Goal: Task Accomplishment & Management: Use online tool/utility

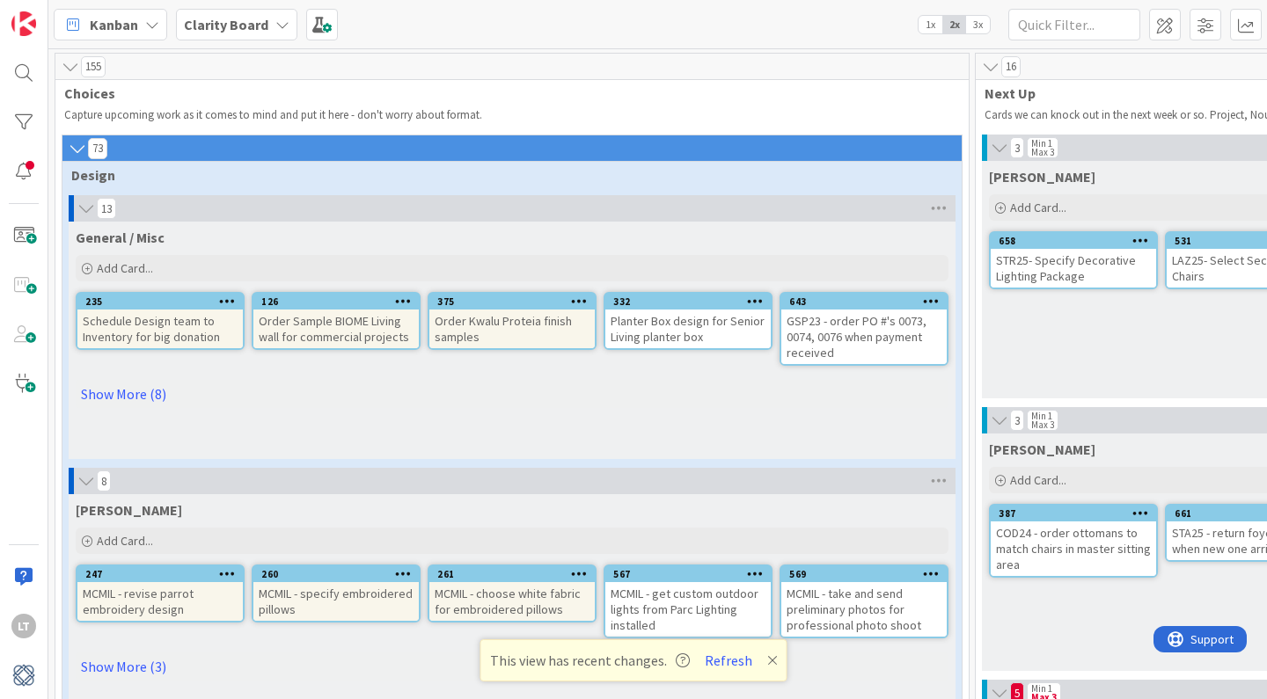
scroll to position [0, 918]
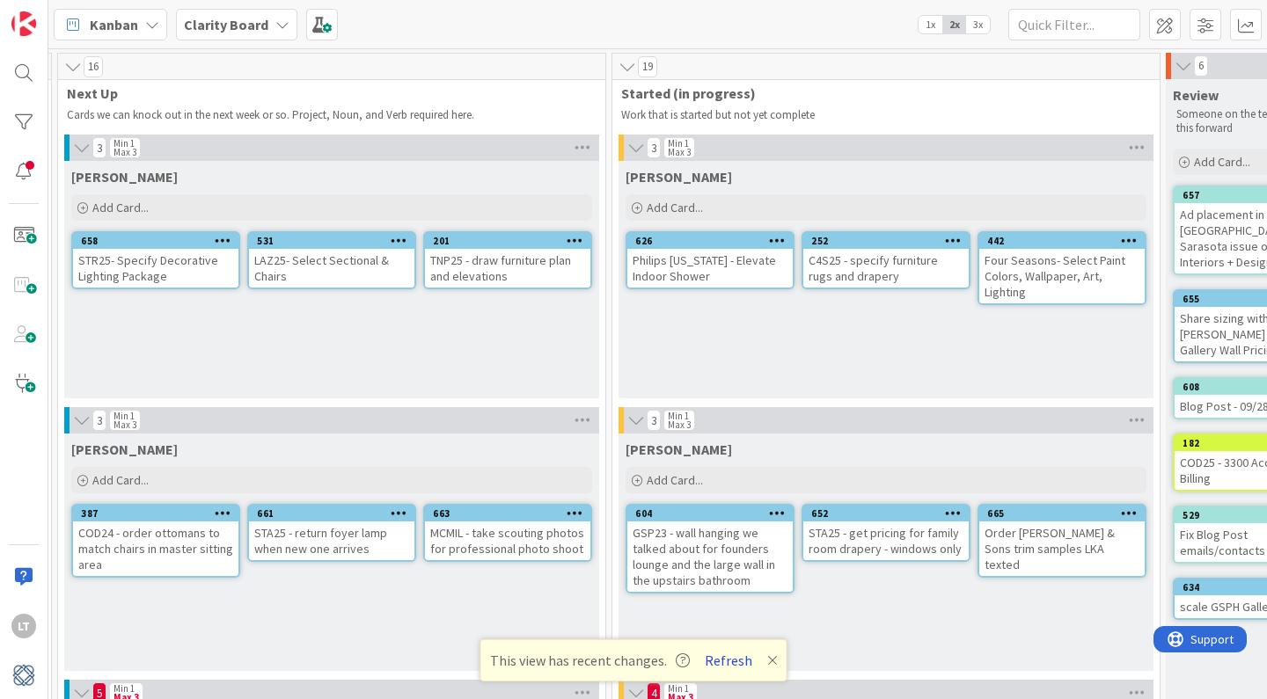
click at [726, 659] on button "Refresh" at bounding box center [728, 660] width 60 height 23
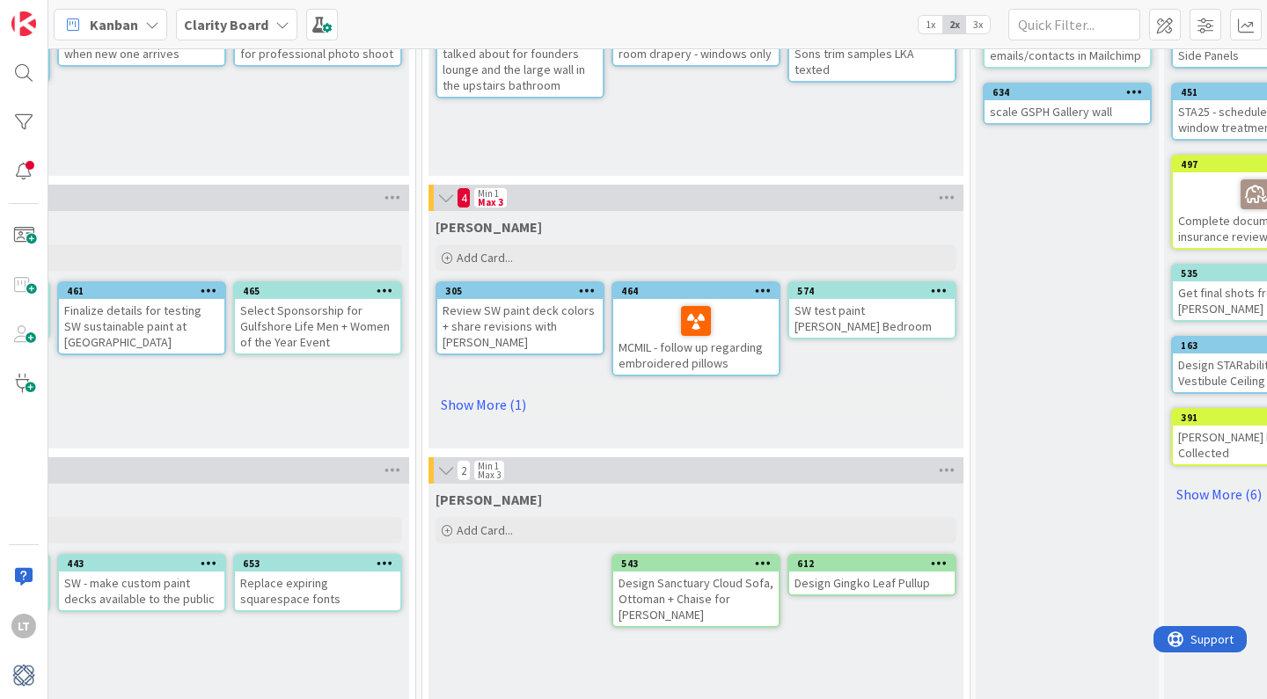
scroll to position [500, 1108]
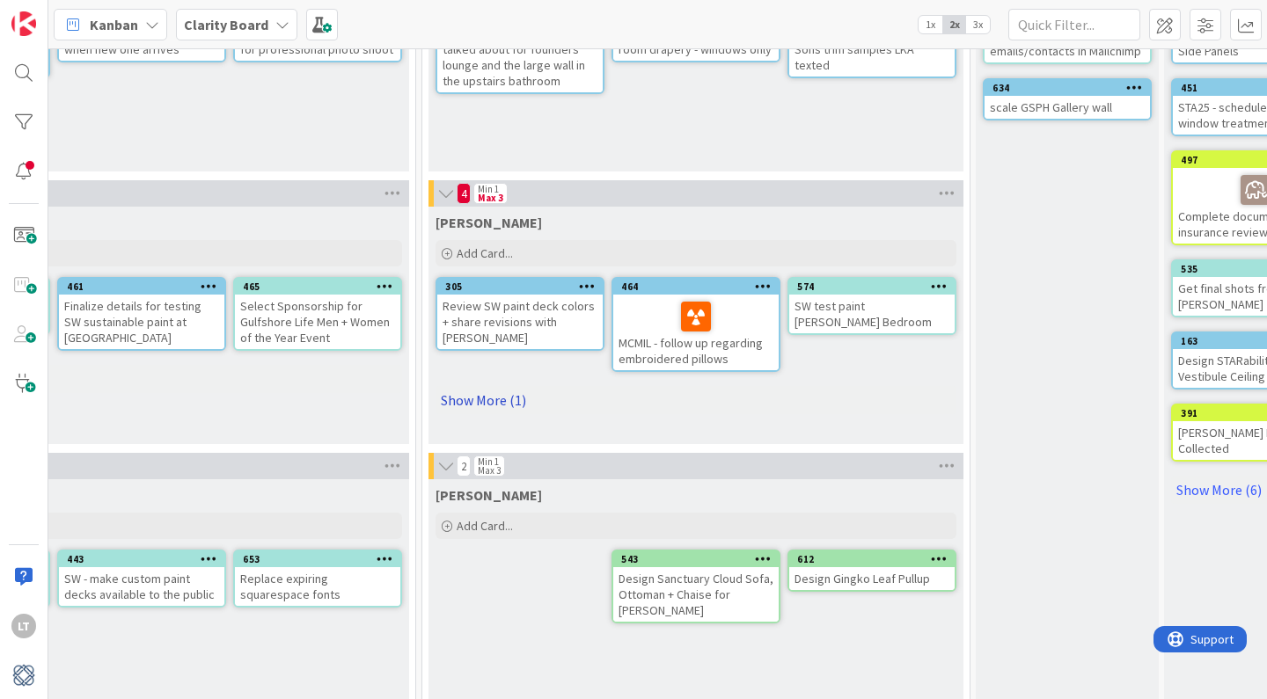
click at [471, 401] on link "Show More (1)" at bounding box center [695, 400] width 521 height 28
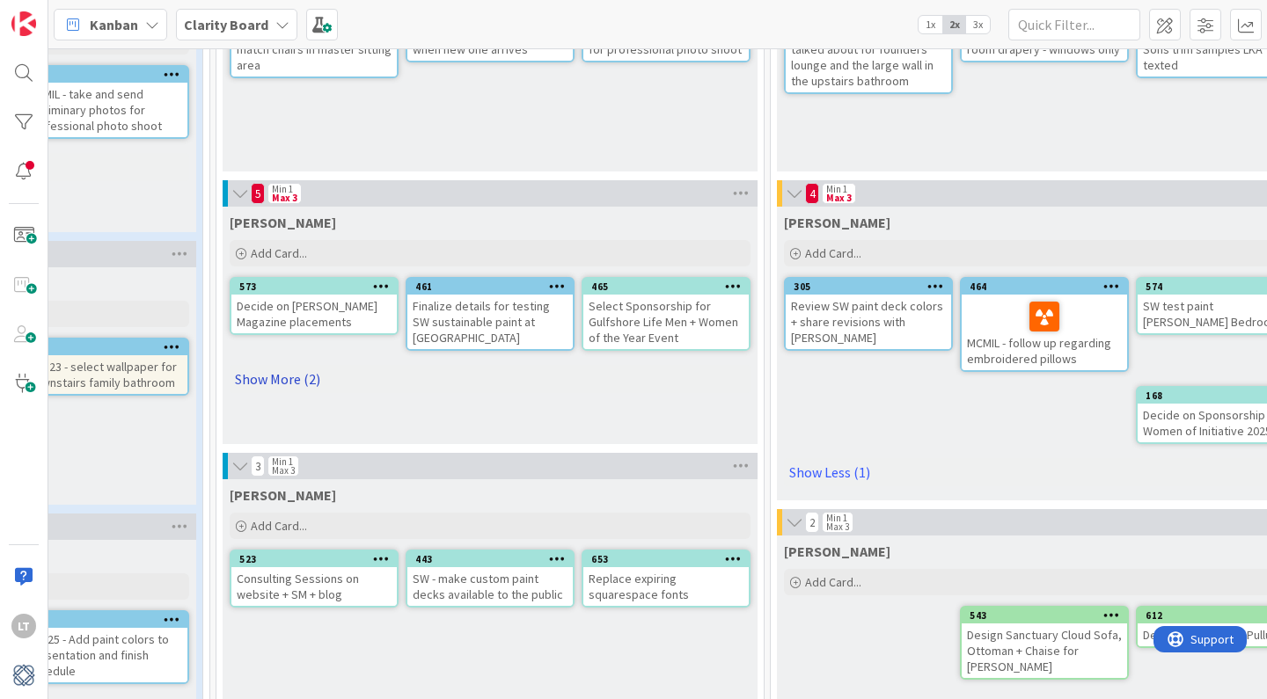
scroll to position [500, 757]
click at [306, 383] on link "Show More (2)" at bounding box center [492, 379] width 521 height 28
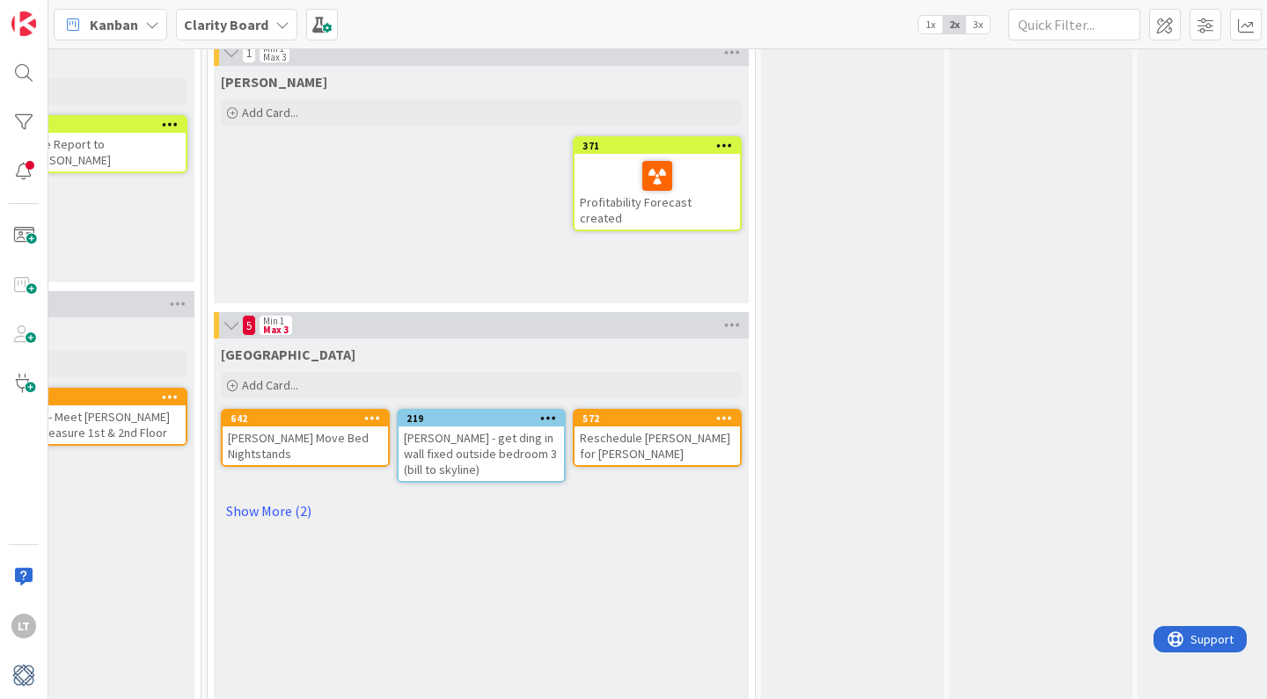
scroll to position [1246, 1320]
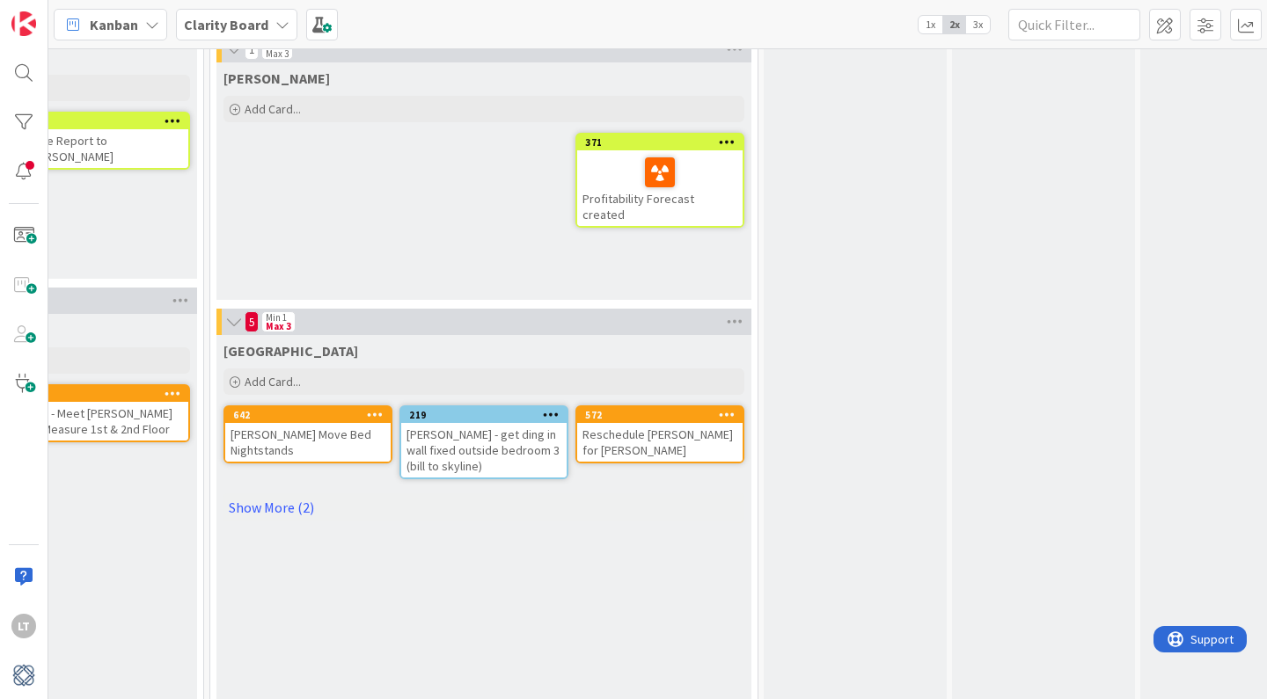
click at [286, 506] on link "Show More (2)" at bounding box center [483, 508] width 521 height 28
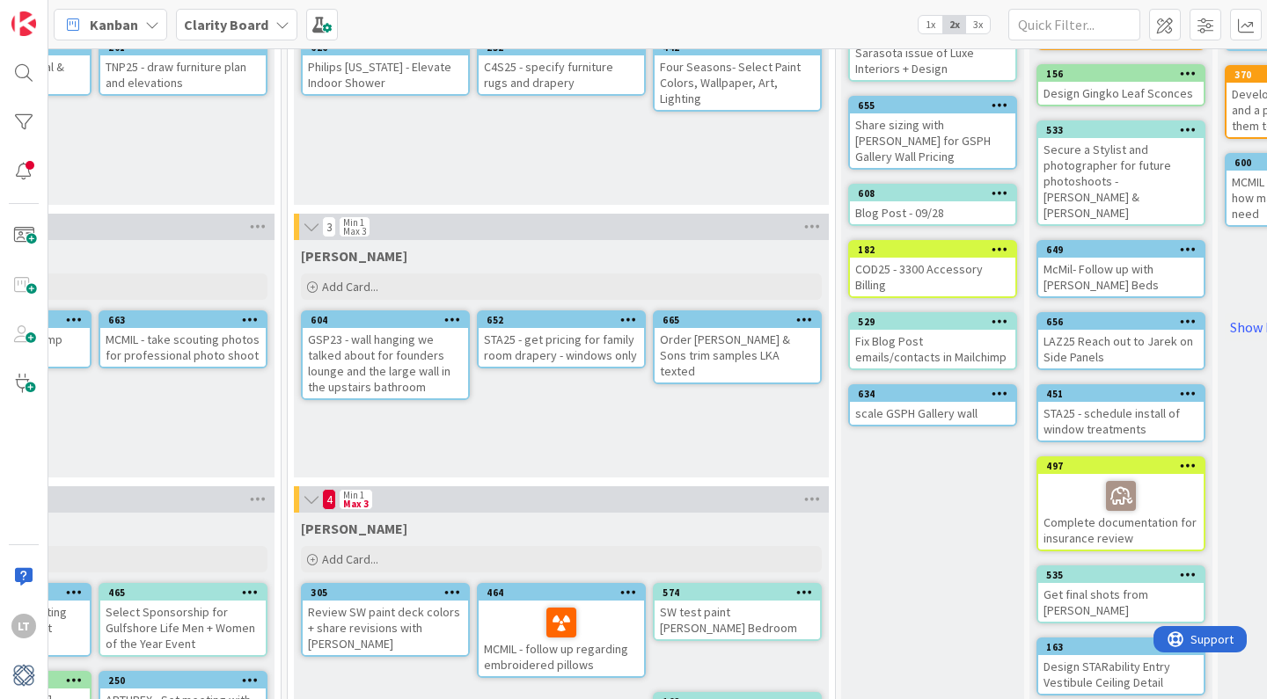
scroll to position [194, 1239]
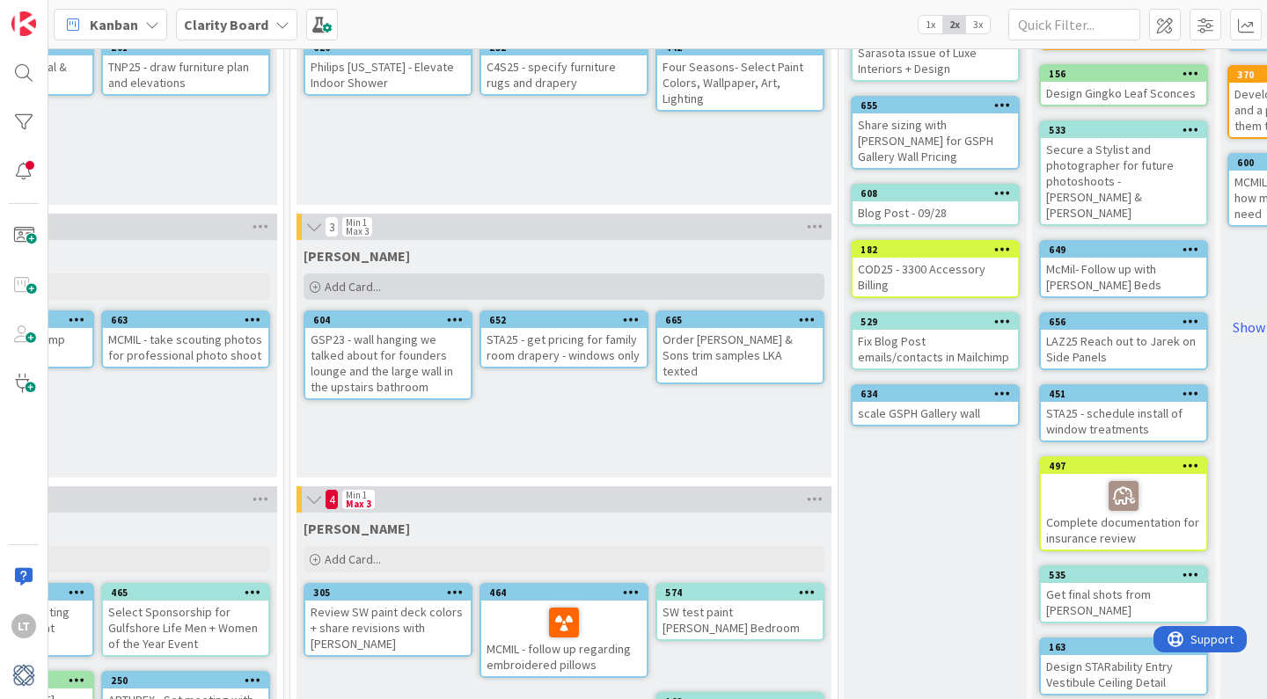
click at [382, 278] on div "Add Card..." at bounding box center [563, 287] width 521 height 26
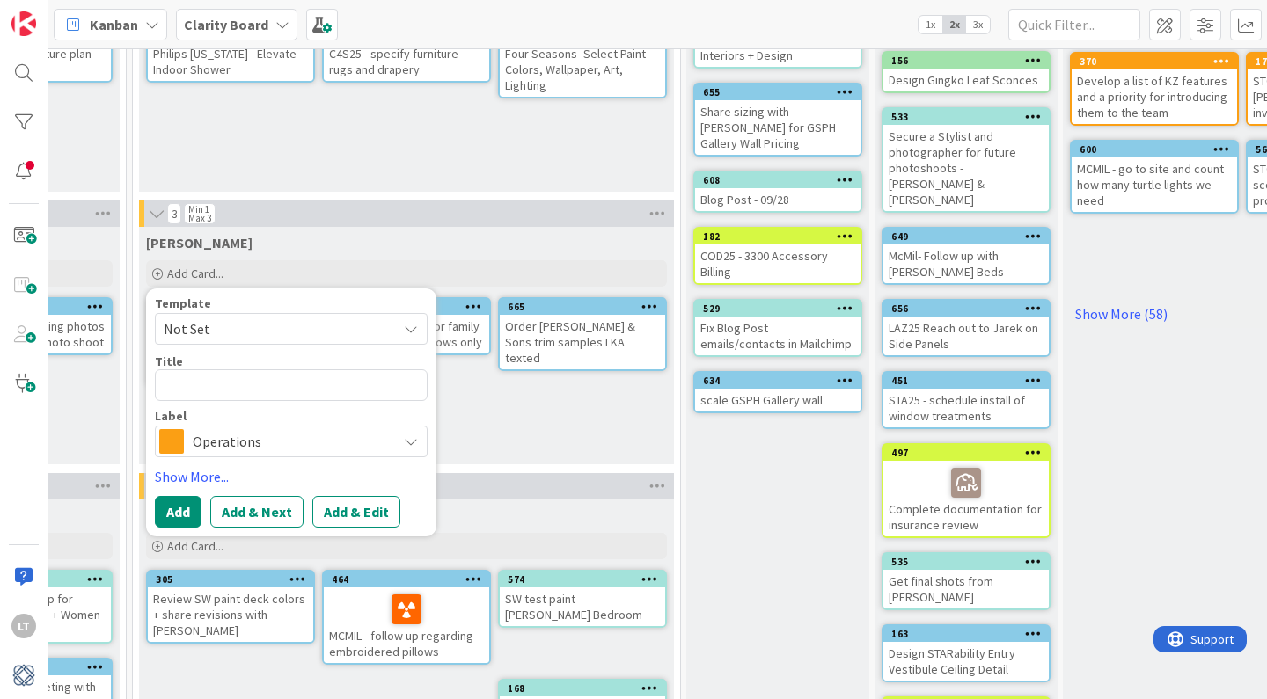
scroll to position [216, 1444]
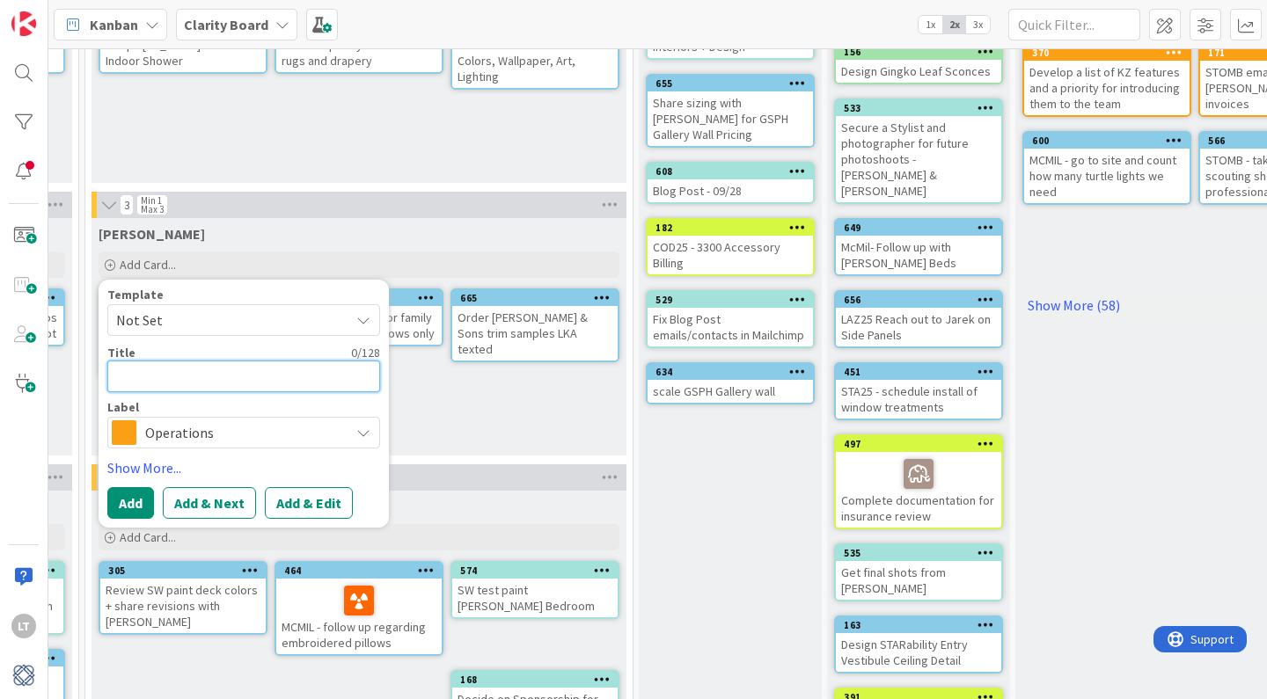
type textarea "x"
type textarea "O"
type textarea "x"
type textarea "OM"
type textarea "x"
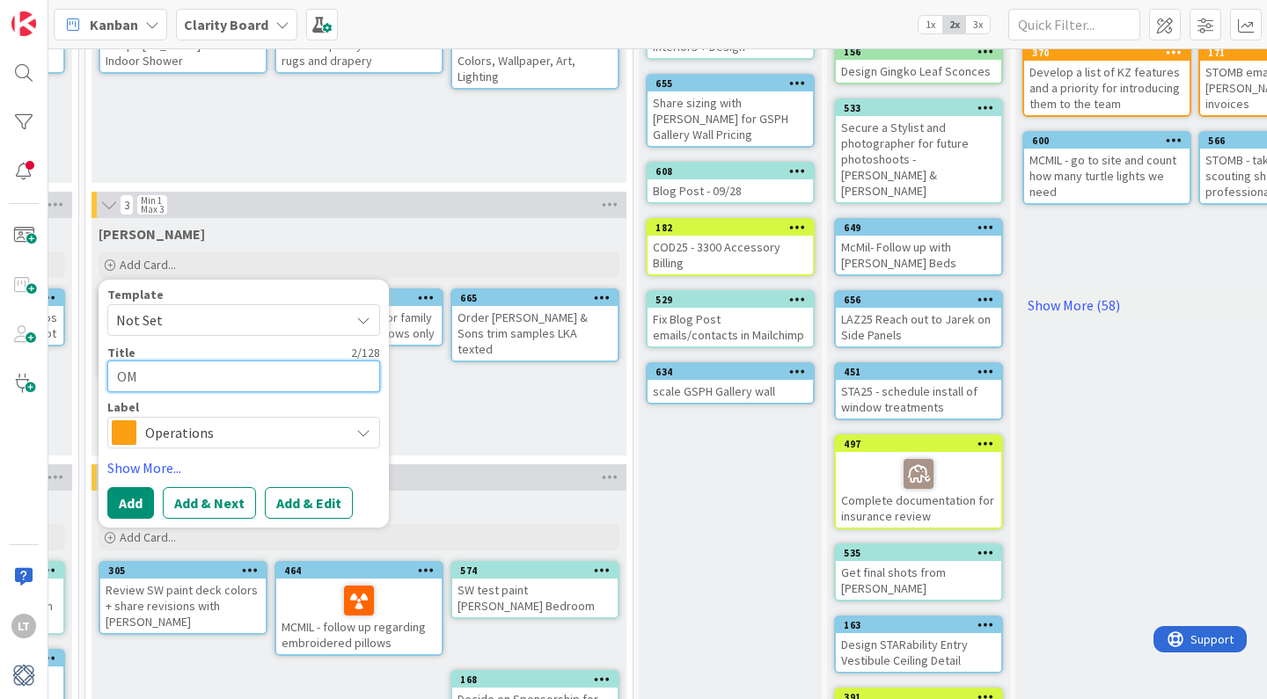
type textarea "OMA"
type textarea "x"
type textarea "OMA2"
type textarea "x"
type textarea "OMA23"
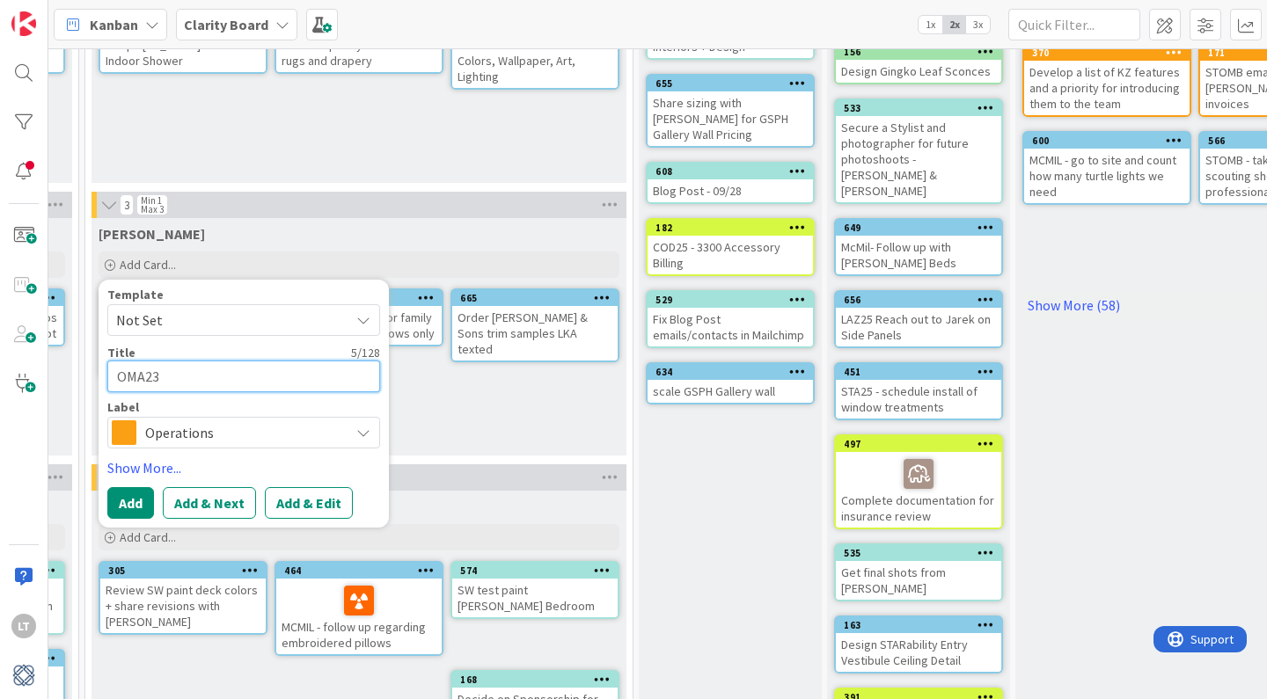
type textarea "x"
type textarea "OMA23"
type textarea "x"
type textarea "OMA23 -"
type textarea "x"
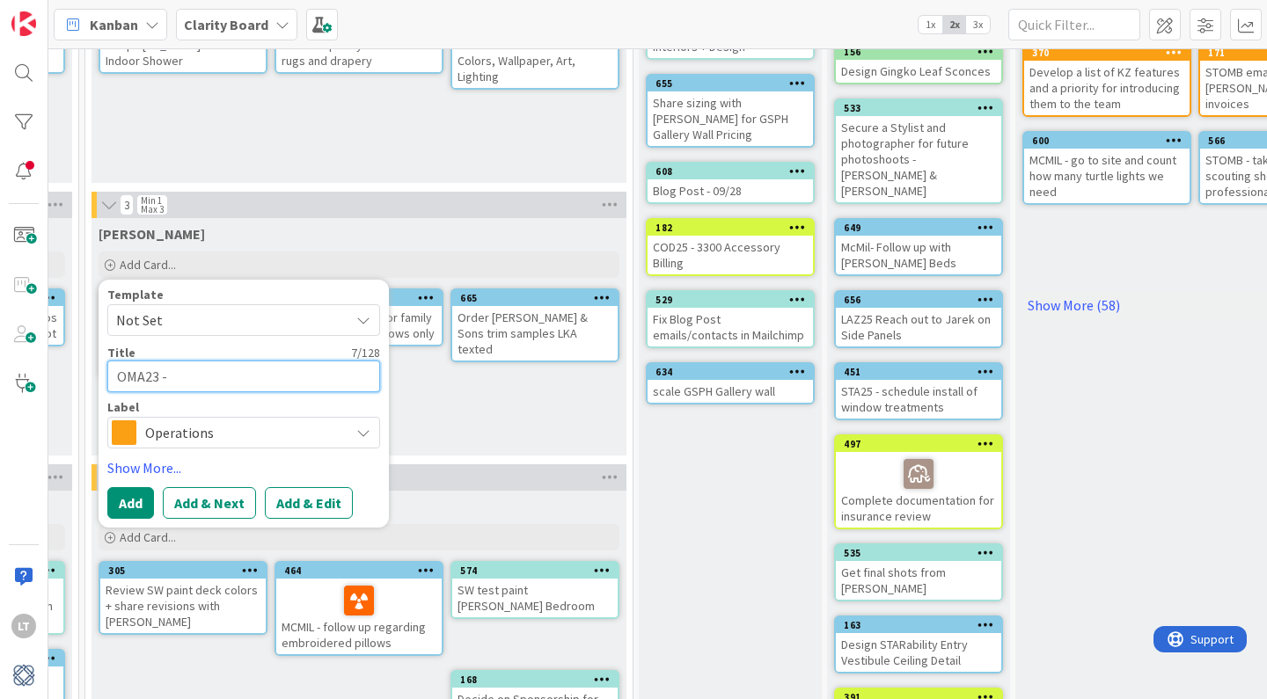
type textarea "OMA23 -"
type textarea "x"
type textarea "OMA23 - f"
type textarea "x"
type textarea "OMA23 - fi"
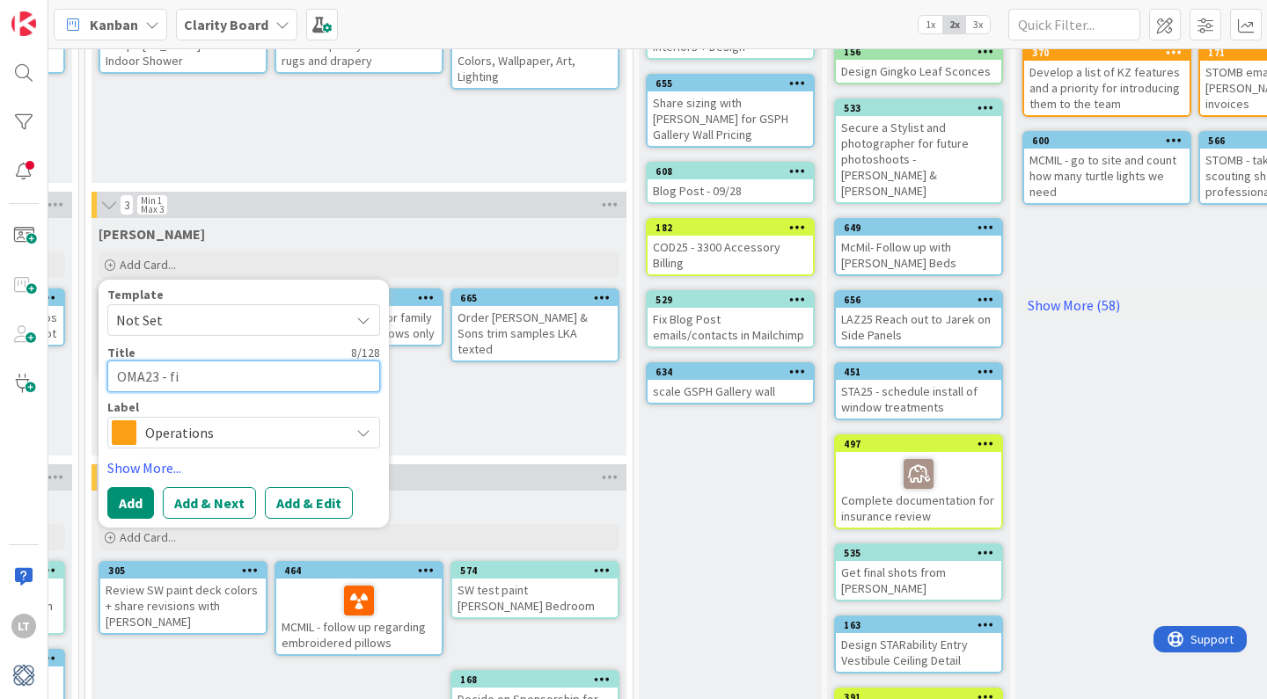
type textarea "x"
type textarea "OMA23 - fin"
type textarea "x"
type textarea "OMA23 - find"
type textarea "x"
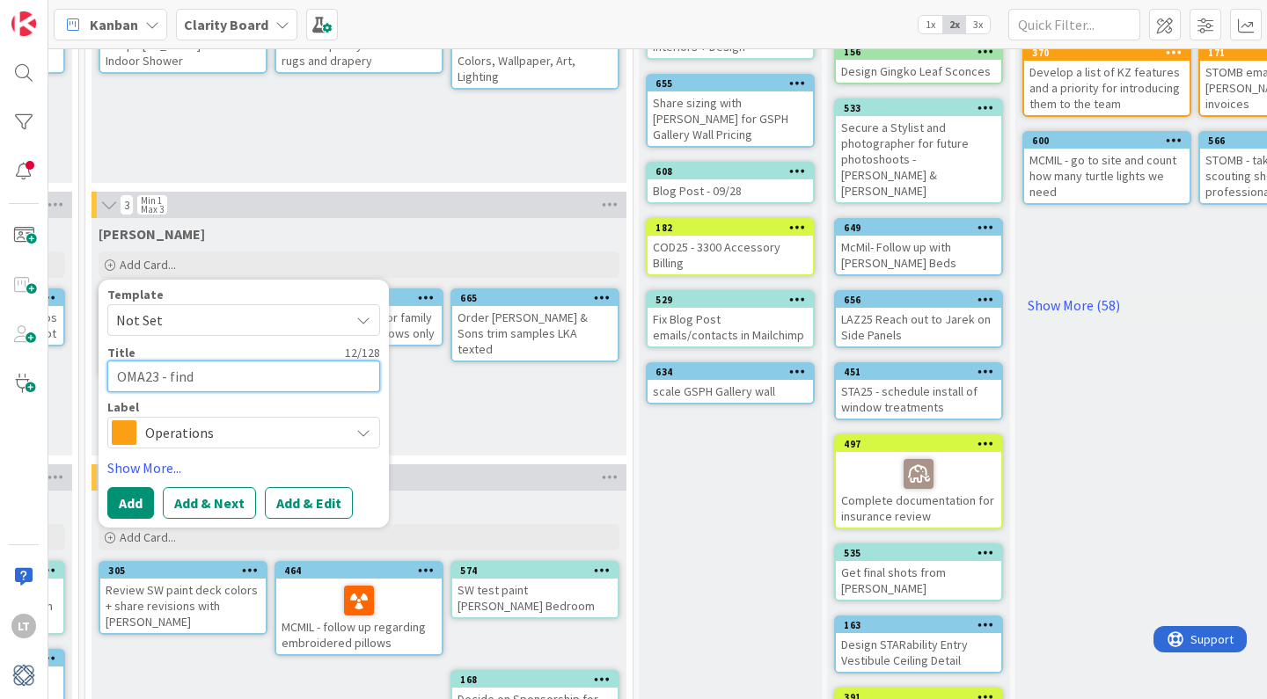
type textarea "OMA23 - find"
type textarea "x"
type textarea "OMA23 - find o"
type textarea "x"
type textarea "OMA23 - find ou"
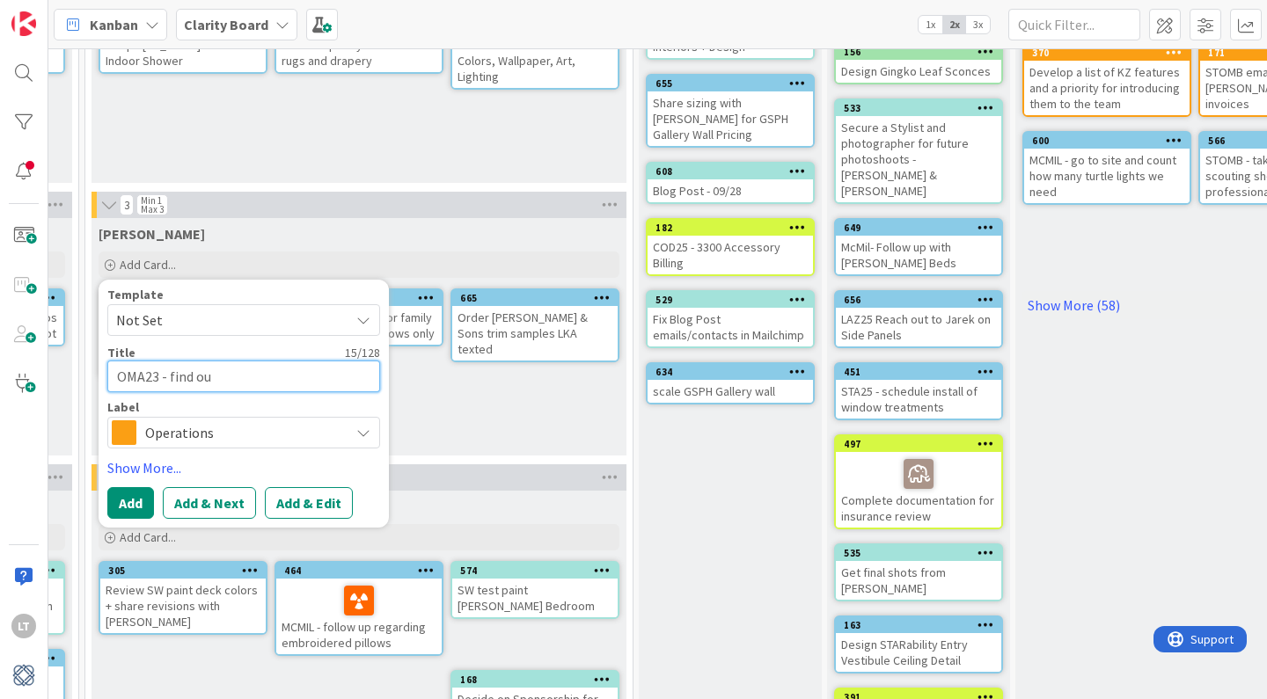
type textarea "x"
type textarea "OMA23 - find out"
type textarea "x"
type textarea "OMA23 - find out"
type textarea "x"
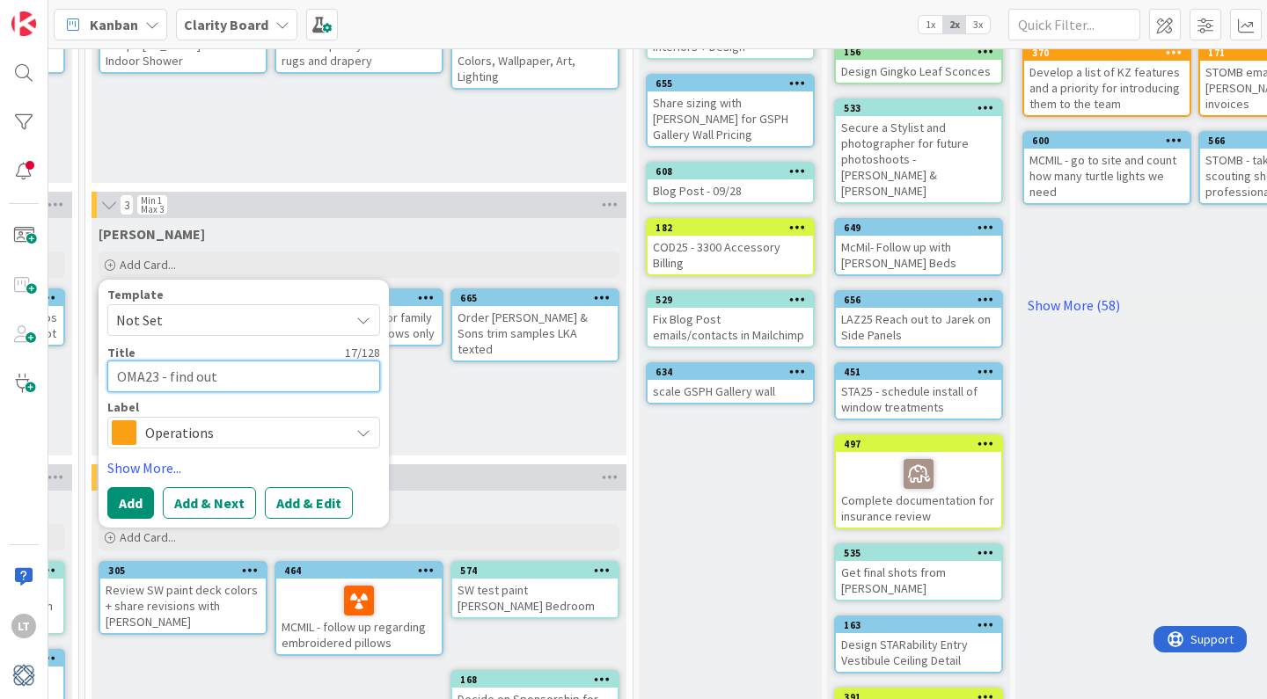
type textarea "OMA23 - find out h"
type textarea "x"
type textarea "OMA23 - find out ho"
type textarea "x"
type textarea "OMA23 - find out how"
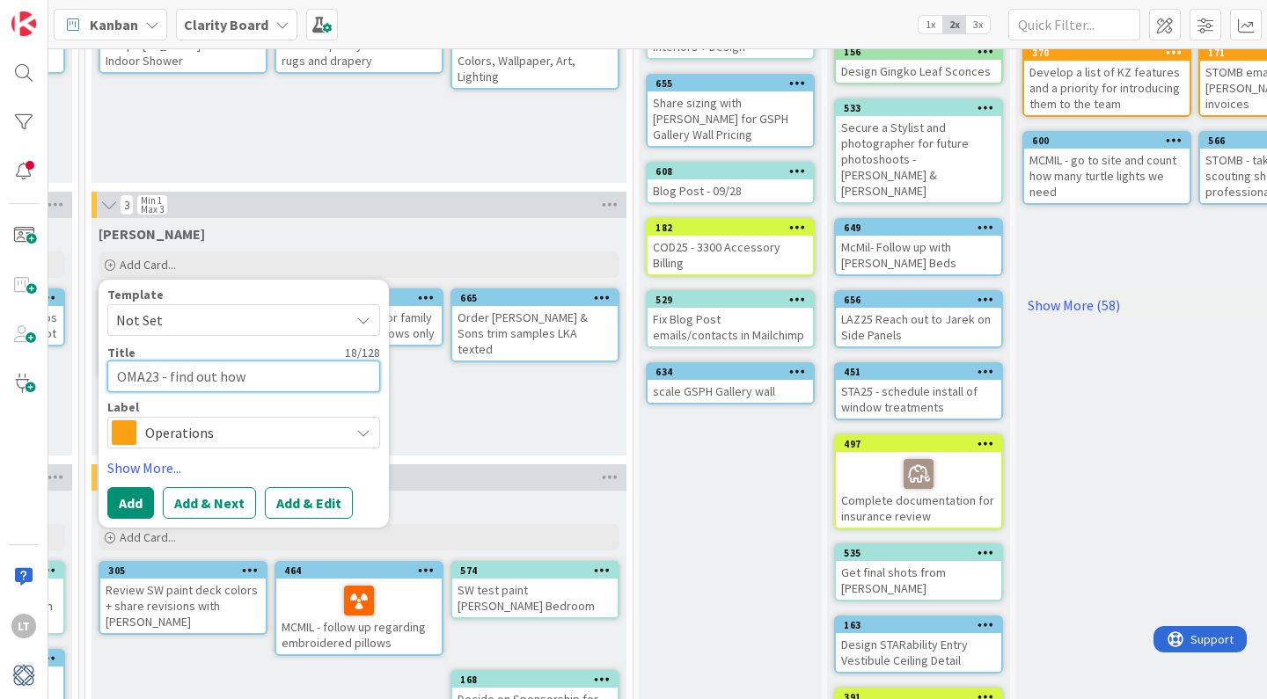
type textarea "x"
type textarea "OMA23 - find out how"
type textarea "x"
type textarea "OMA23 - find out how t"
type textarea "x"
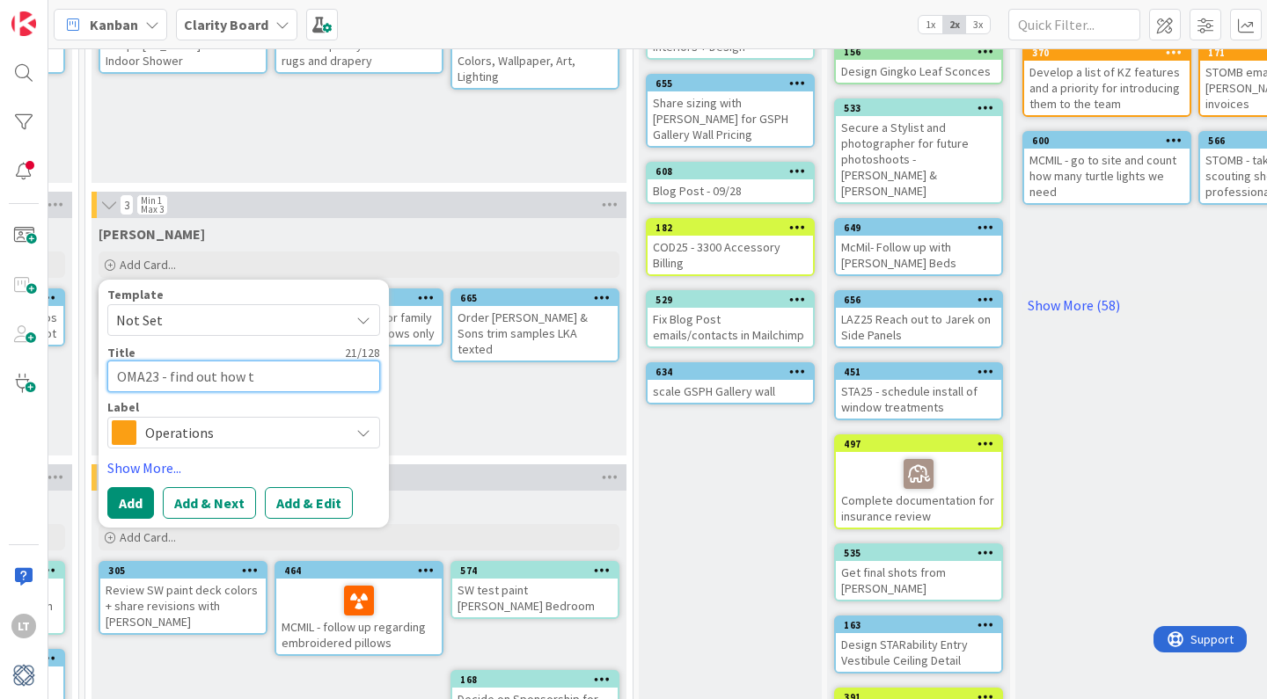
type textarea "OMA23 - find out how to"
type textarea "x"
type textarea "OMA23 - find out how to"
type textarea "x"
type textarea "OMA23 - find out how to c"
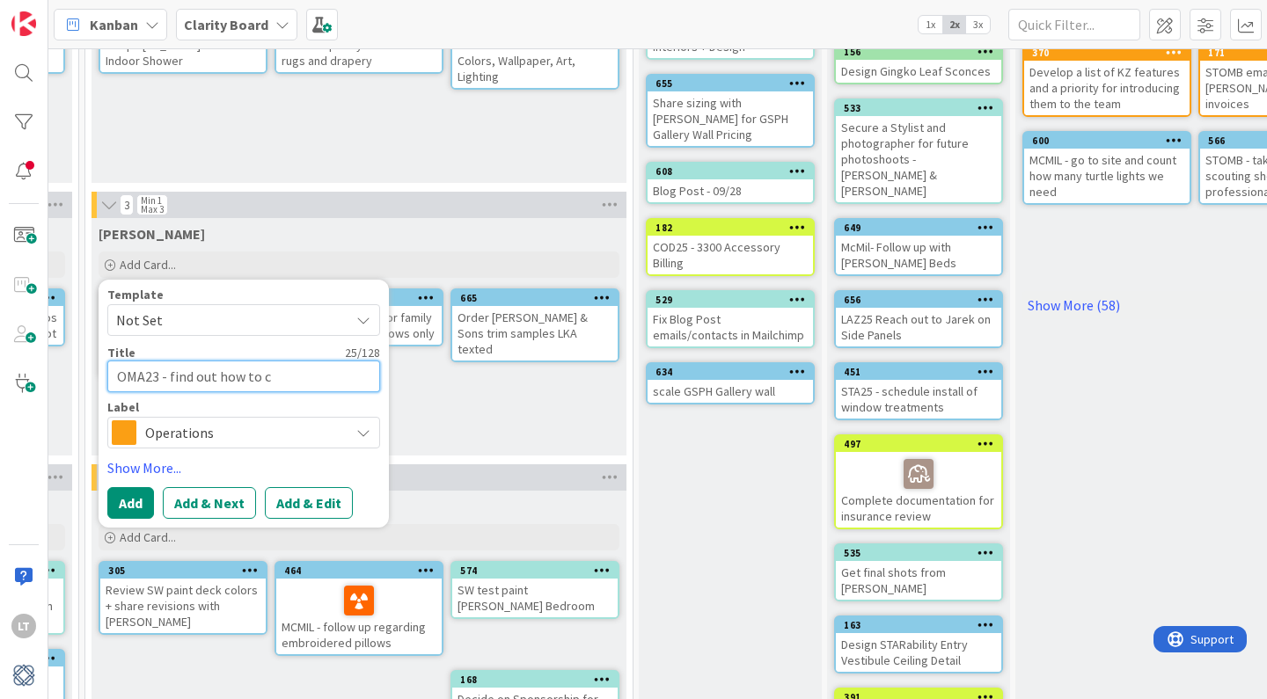
type textarea "x"
type textarea "OMA23 - find out how to cl"
type textarea "x"
type textarea "OMA23 - find out how to cle"
type textarea "x"
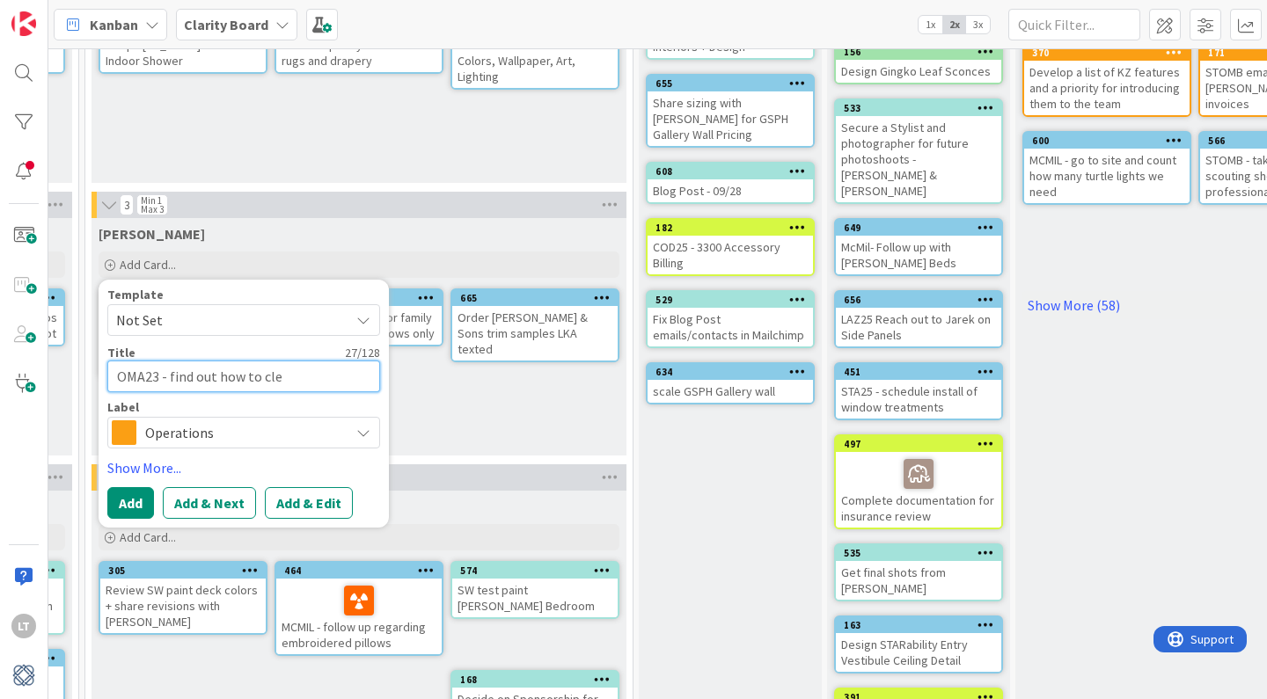
type textarea "OMA23 - find out how to clea"
type textarea "x"
type textarea "OMA23 - find out how to clean"
type textarea "x"
type textarea "OMA23 - find out how to cleant"
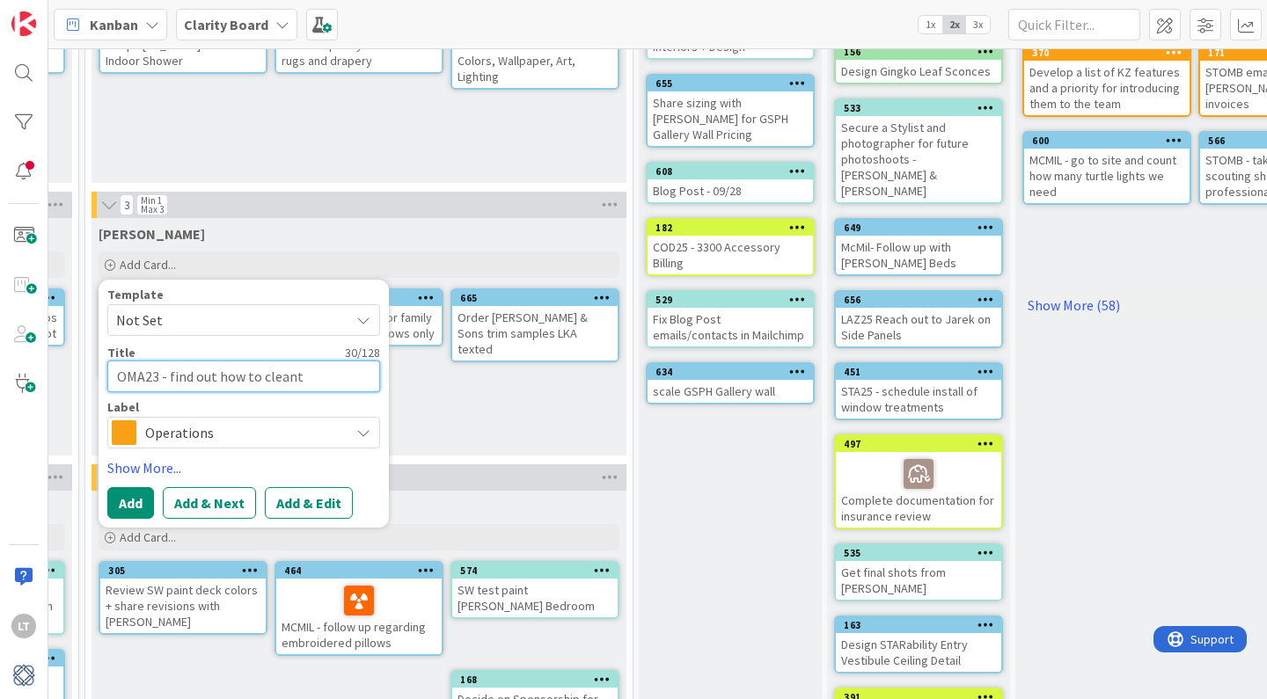
type textarea "x"
type textarea "OMA23 - find out how to clean"
type textarea "x"
type textarea "OMA23 - find out how to clean"
type textarea "x"
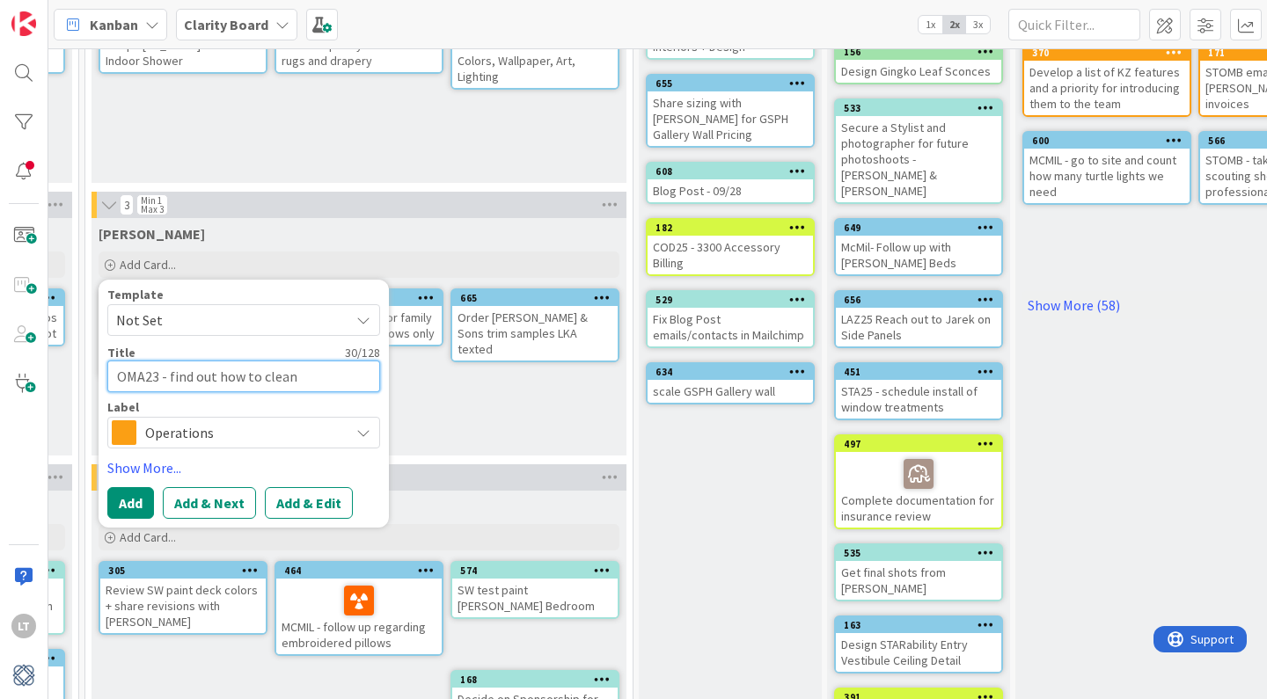
type textarea "OMA23 - find out how to clean f"
type textarea "x"
type textarea "OMA23 - find out how to clean fa"
type textarea "x"
type textarea "OMA23 - find out how to clean fam"
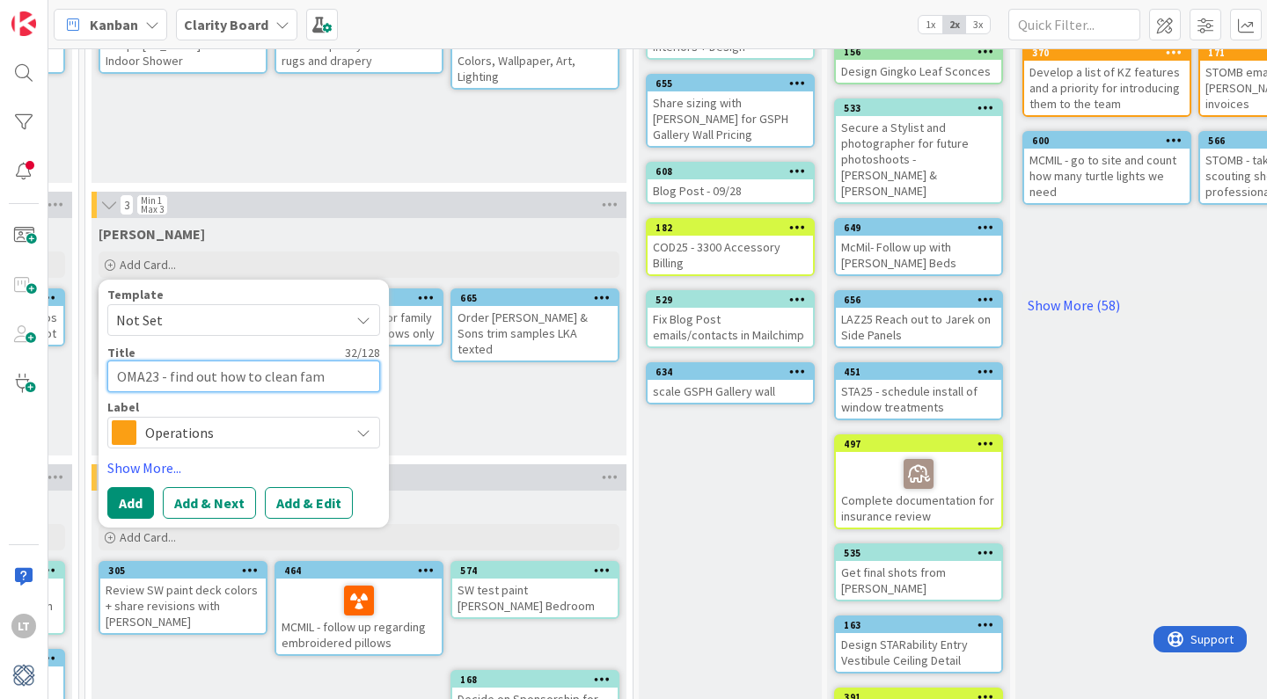
type textarea "x"
type textarea "OMA23 - find out how to clean fami"
type textarea "x"
type textarea "OMA23 - find out how to clean famil"
type textarea "x"
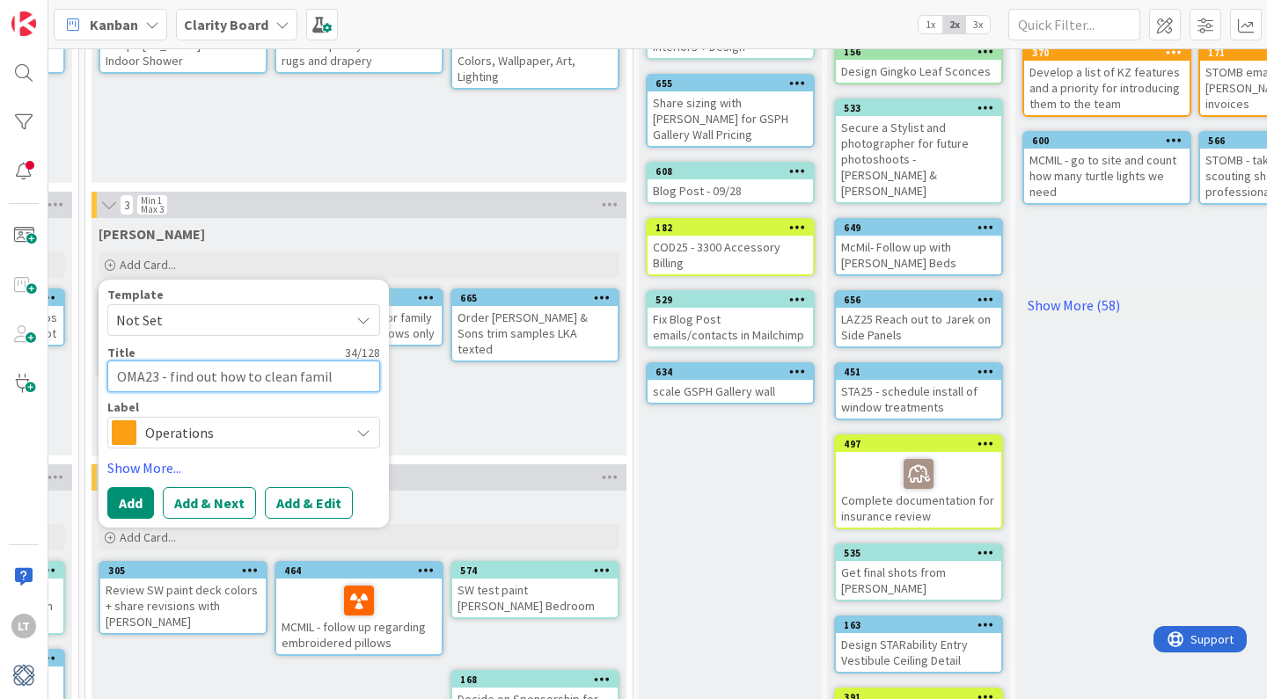
type textarea "OMA23 - find out how to clean family"
type textarea "x"
type textarea "OMA23 - find out how to clean family"
type textarea "x"
type textarea "OMA23 - find out how to clean family r"
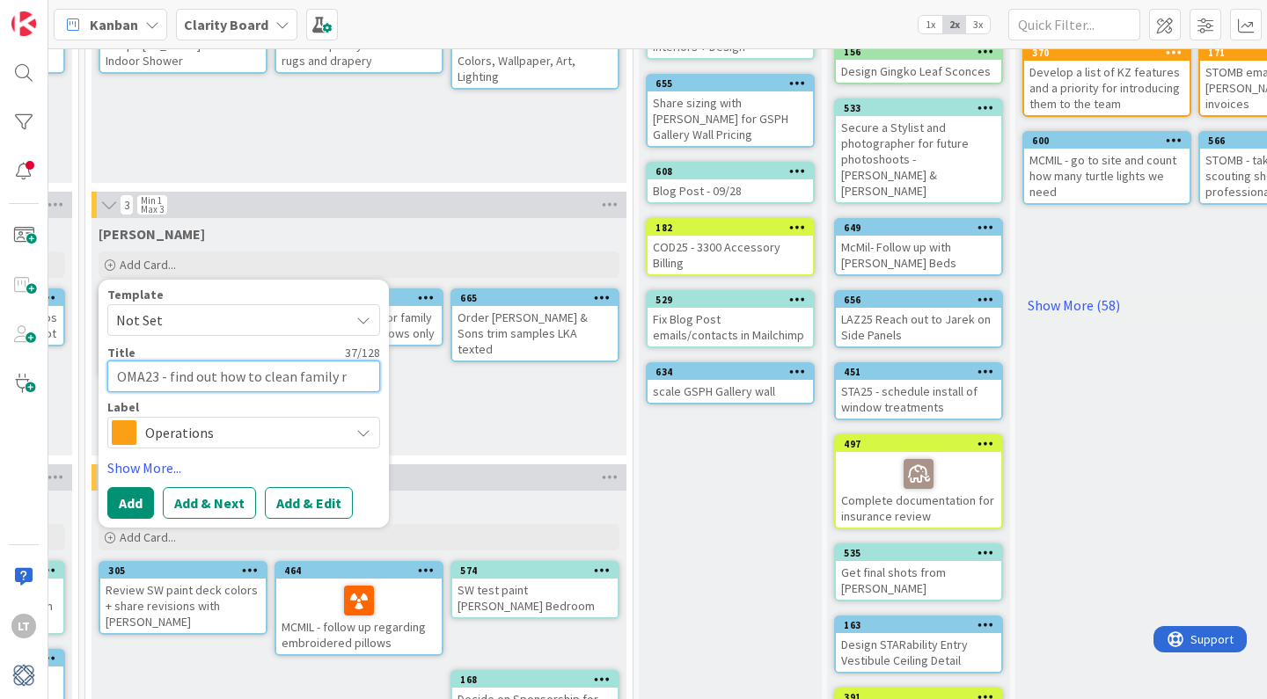
type textarea "x"
type textarea "OMA23 - find out how to clean family ro"
type textarea "x"
type textarea "OMA23 - find out how to clean family roo"
type textarea "x"
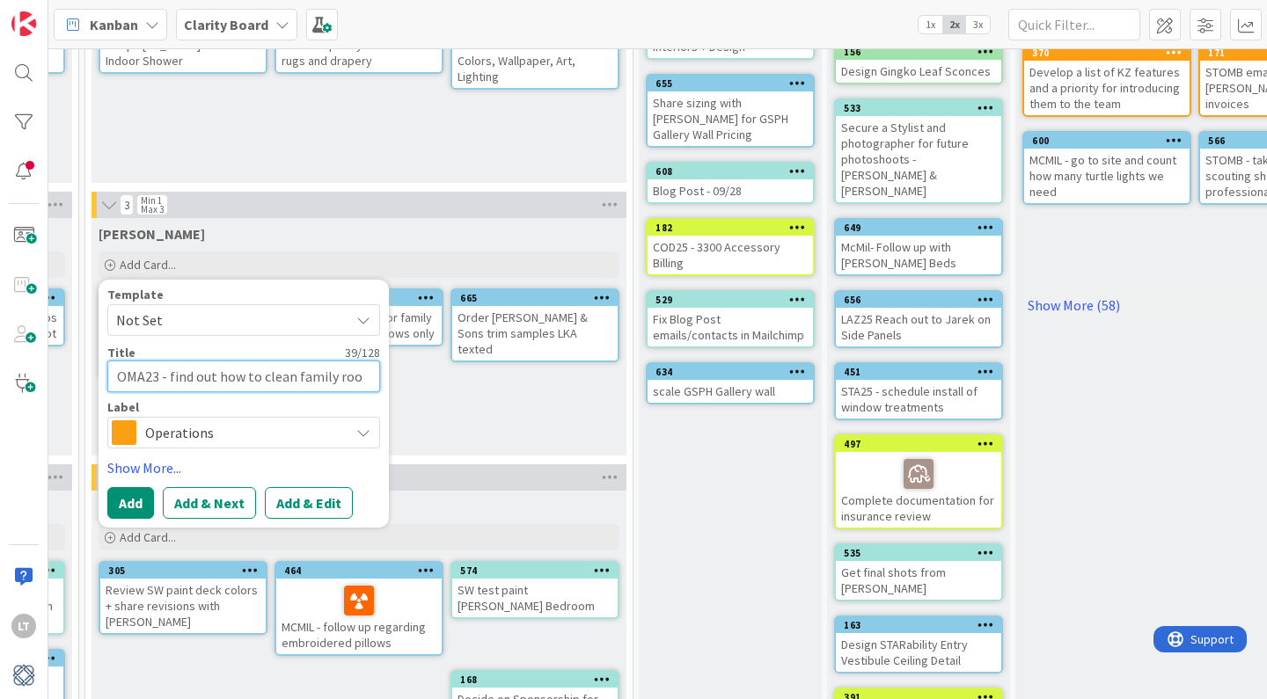
type textarea "OMA23 - find out how to clean family room"
type textarea "x"
type textarea "OMA23 - find out how to clean family room"
type textarea "x"
type textarea "OMA23 - find out how to clean family room r"
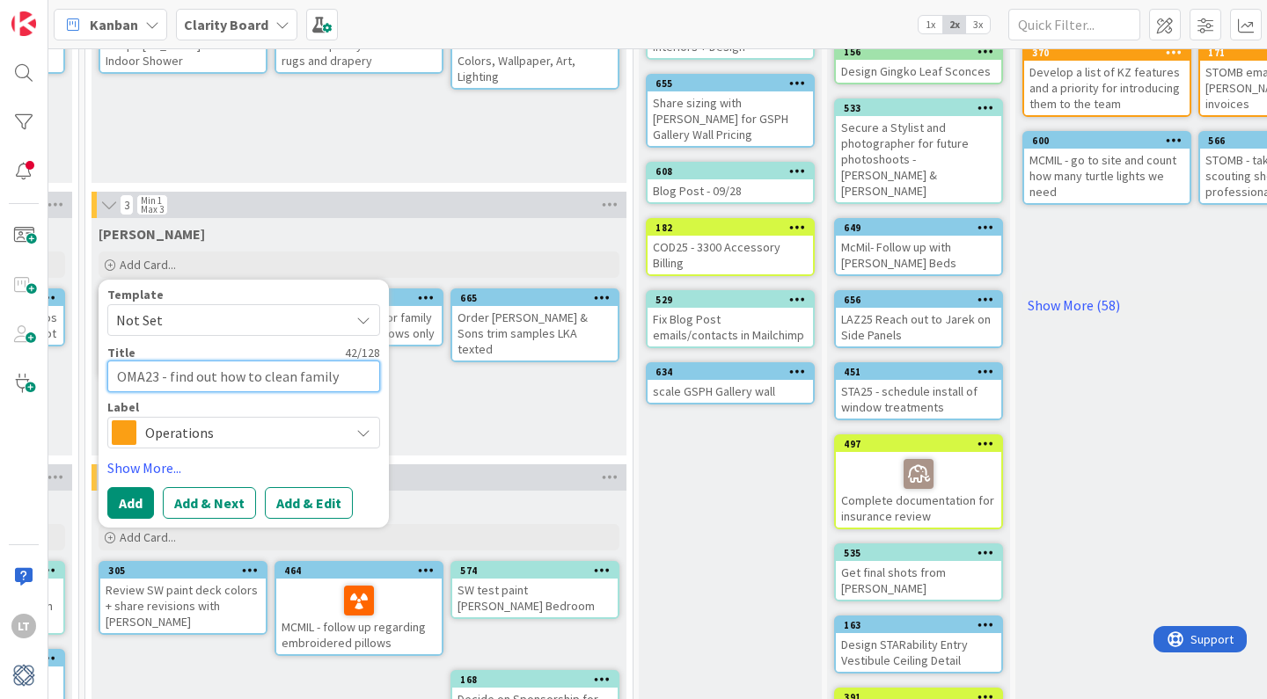
type textarea "x"
type textarea "OMA23 - find out how to clean family room ru"
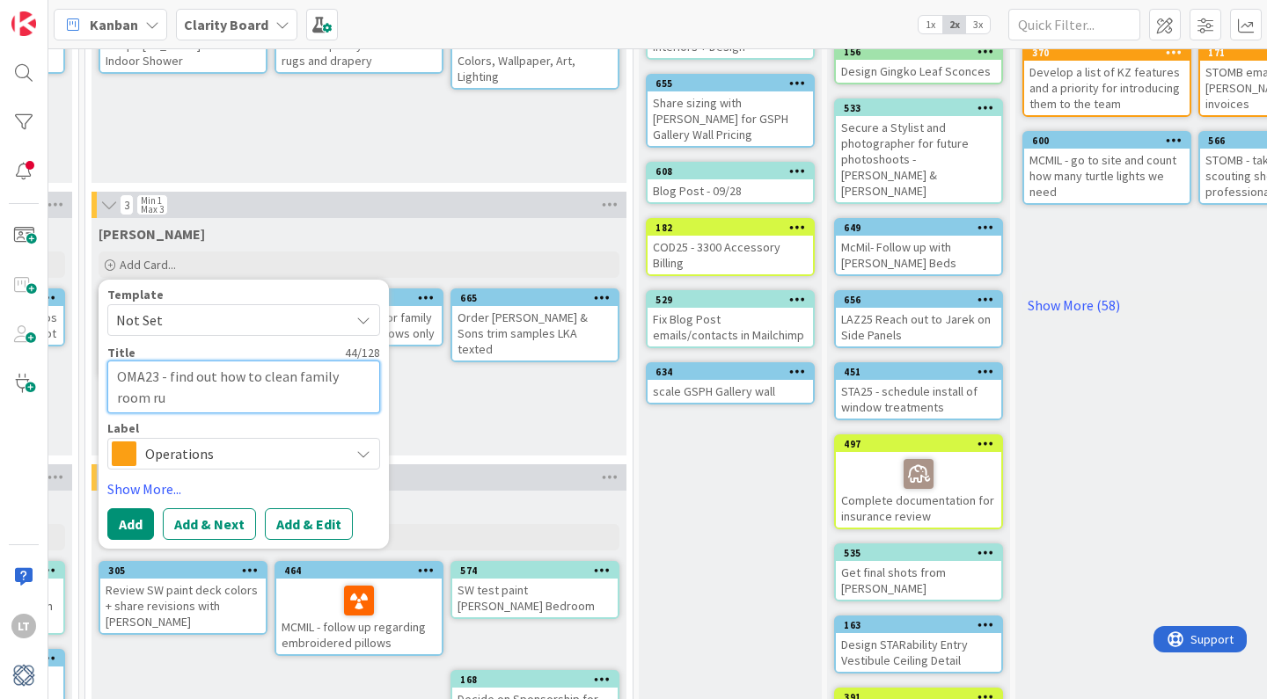
type textarea "x"
type textarea "OMA23 - find out how to clean family room rug"
drag, startPoint x: 216, startPoint y: 377, endPoint x: 172, endPoint y: 378, distance: 44.0
click at [171, 379] on textarea "OMA23 - find out how to clean family room rug" at bounding box center [243, 387] width 273 height 53
type textarea "x"
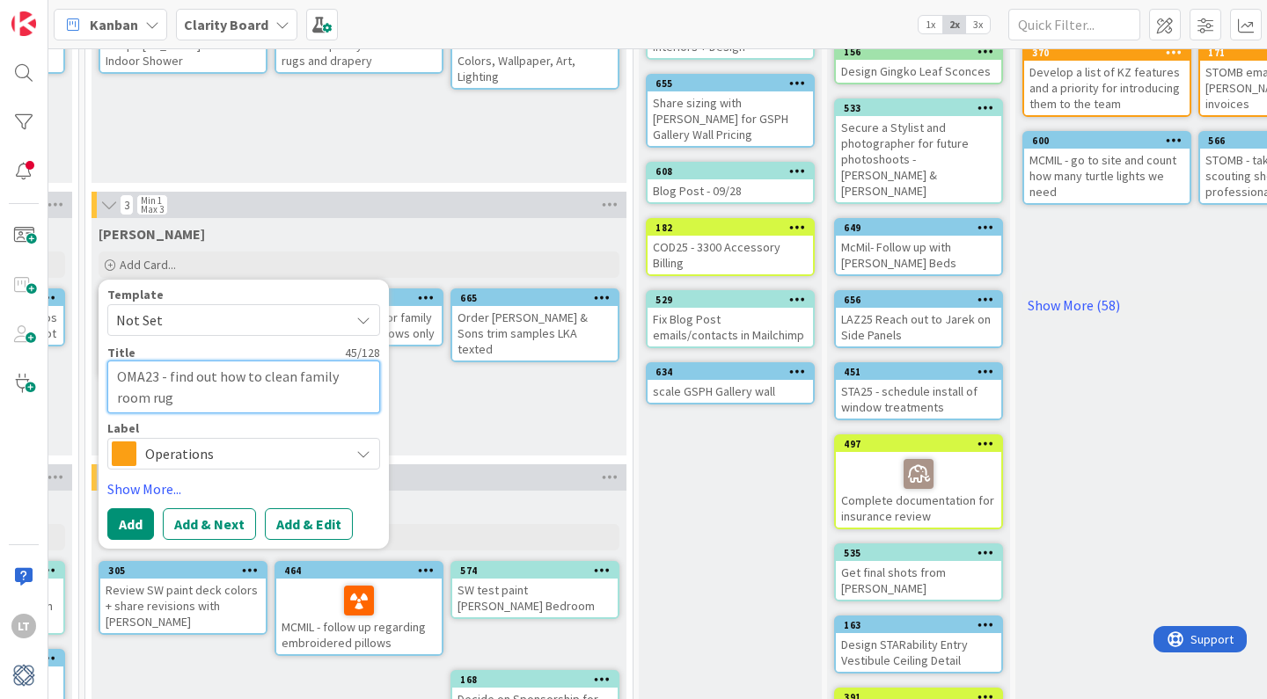
type textarea "OMA23 - fg how to clean family room rug"
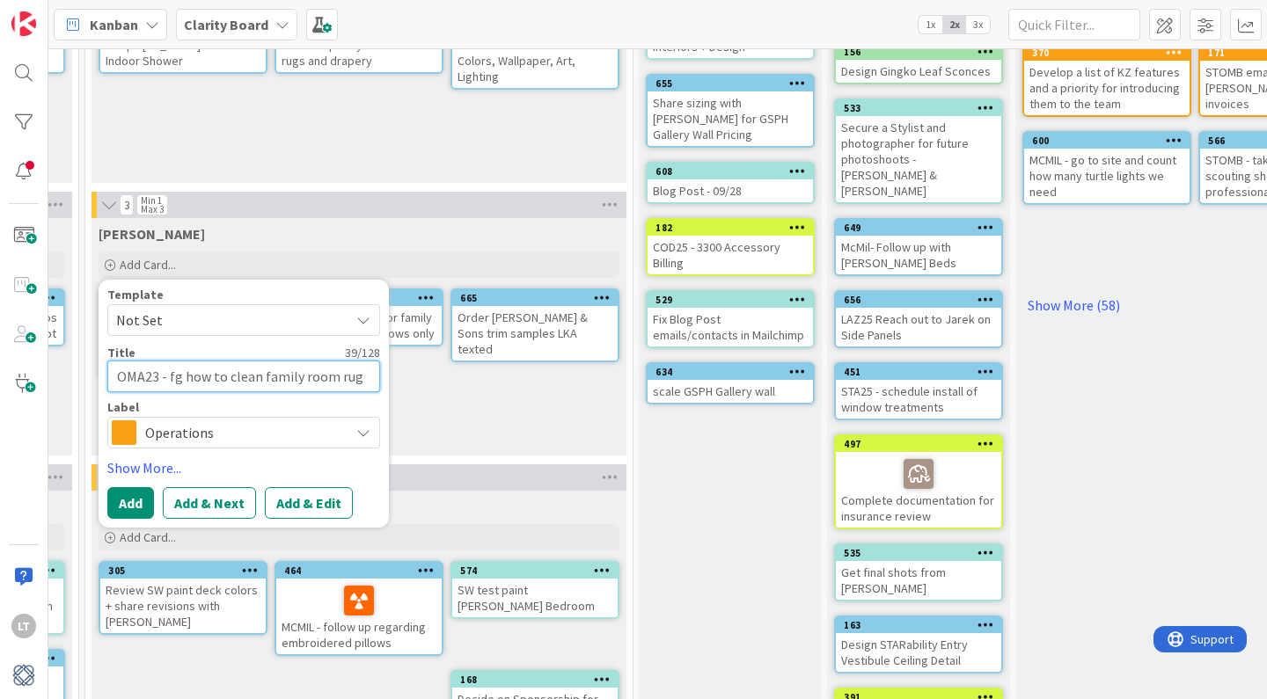
type textarea "x"
type textarea "OMA23 - fge how to clean family room rug"
type textarea "x"
type textarea "OMA23 - fget how to clean family room rug"
type textarea "x"
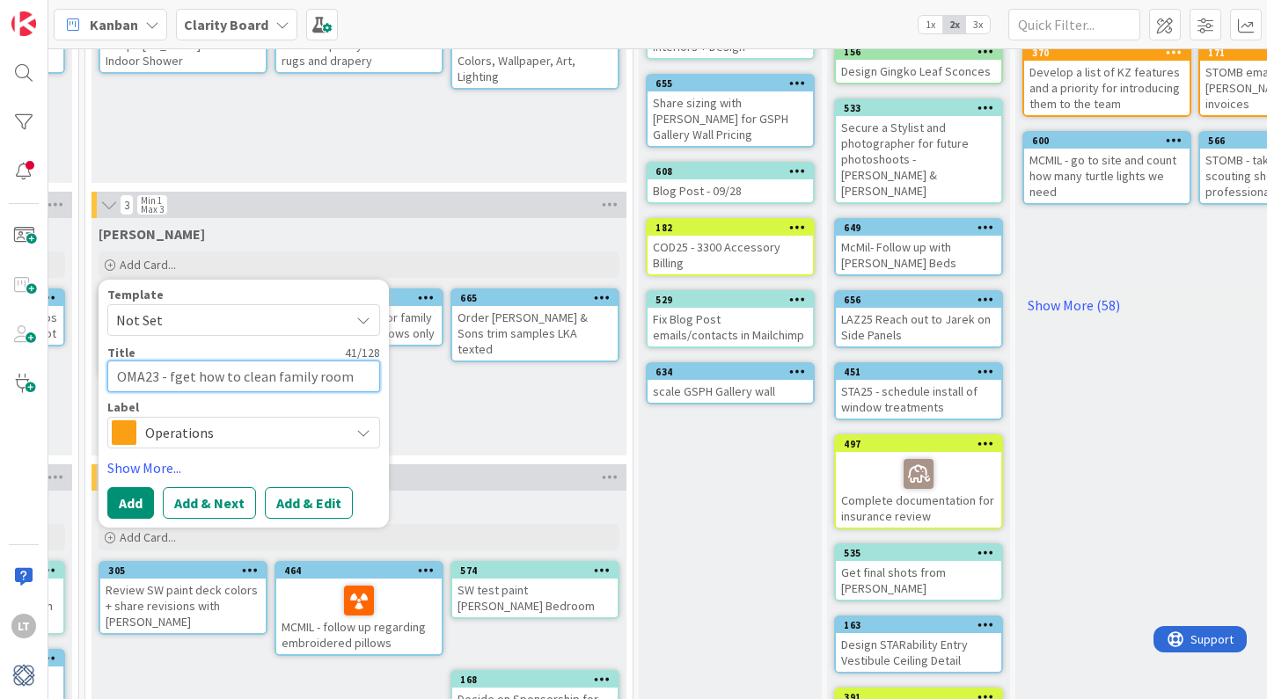
type textarea "OMA23 - fget how to clean family room rug"
type textarea "x"
type textarea "OMA23 - fget s how to clean family room rug"
type textarea "x"
type textarea "OMA23 - fget sp how to clean family room rug"
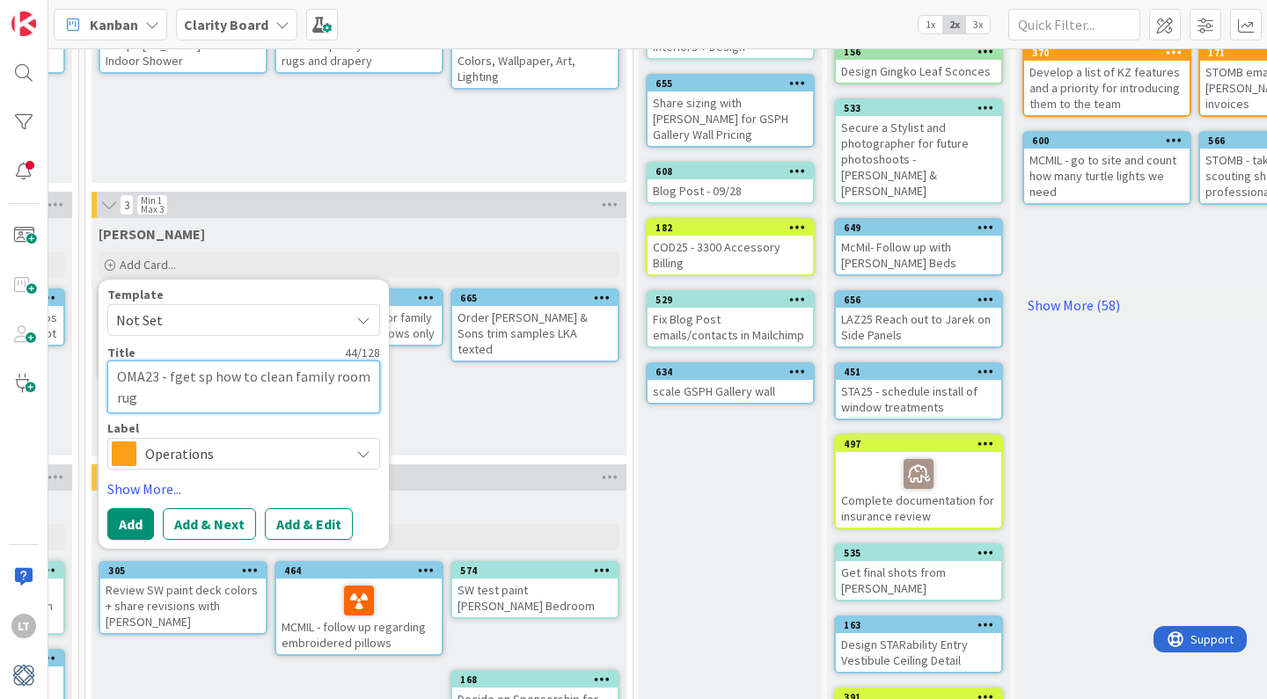
type textarea "x"
type textarea "OMA23 - fget s how to clean family room rug"
type textarea "x"
type textarea "OMA23 - fget how to clean family room rug"
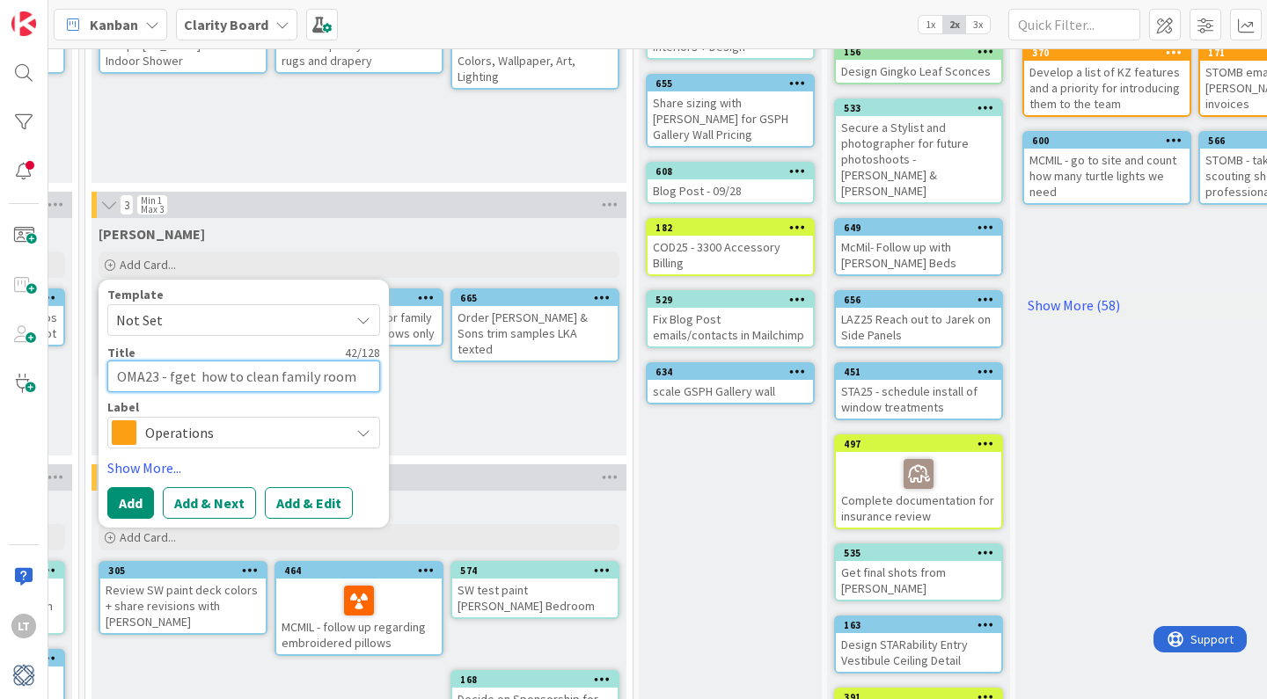
type textarea "x"
type textarea "OMA23 - fget how to clean family room rug"
type textarea "x"
type textarea "OMA23 - fge how to clean family room rug"
type textarea "x"
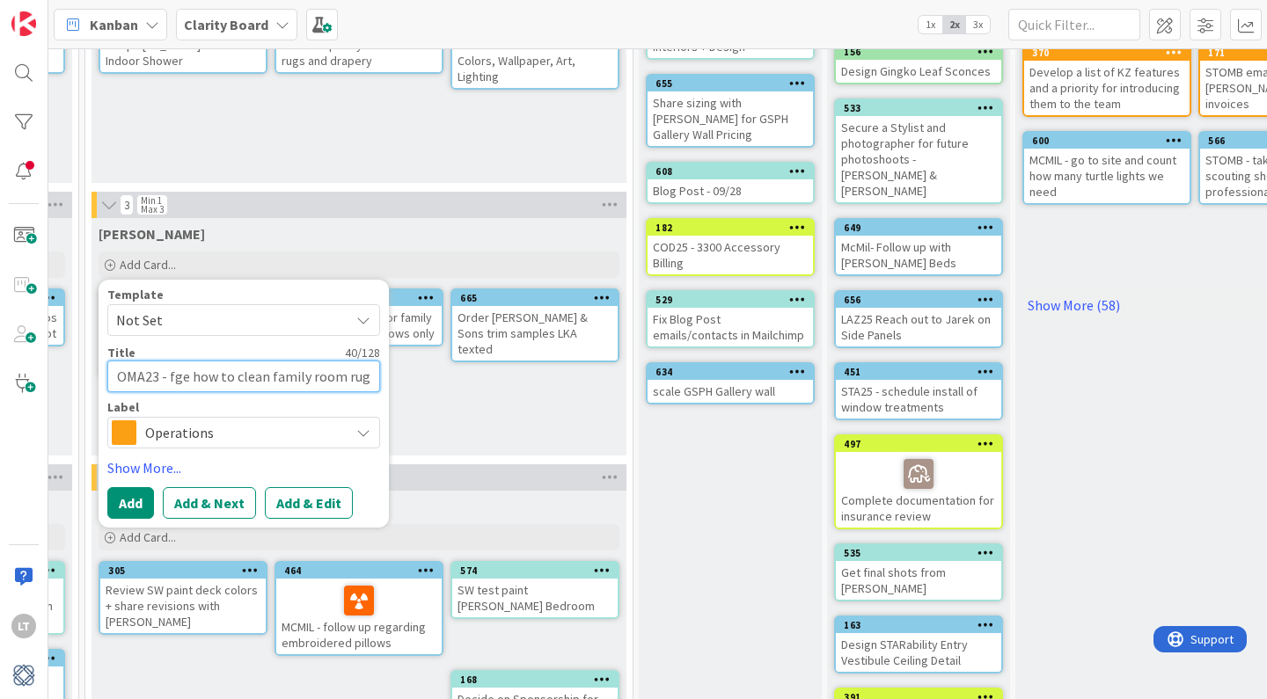
type textarea "OMA23 - fg how to clean family room rug"
type textarea "x"
type textarea "OMA23 - f how to clean family room rug"
type textarea "x"
type textarea "OMA23 - how to clean family room rug"
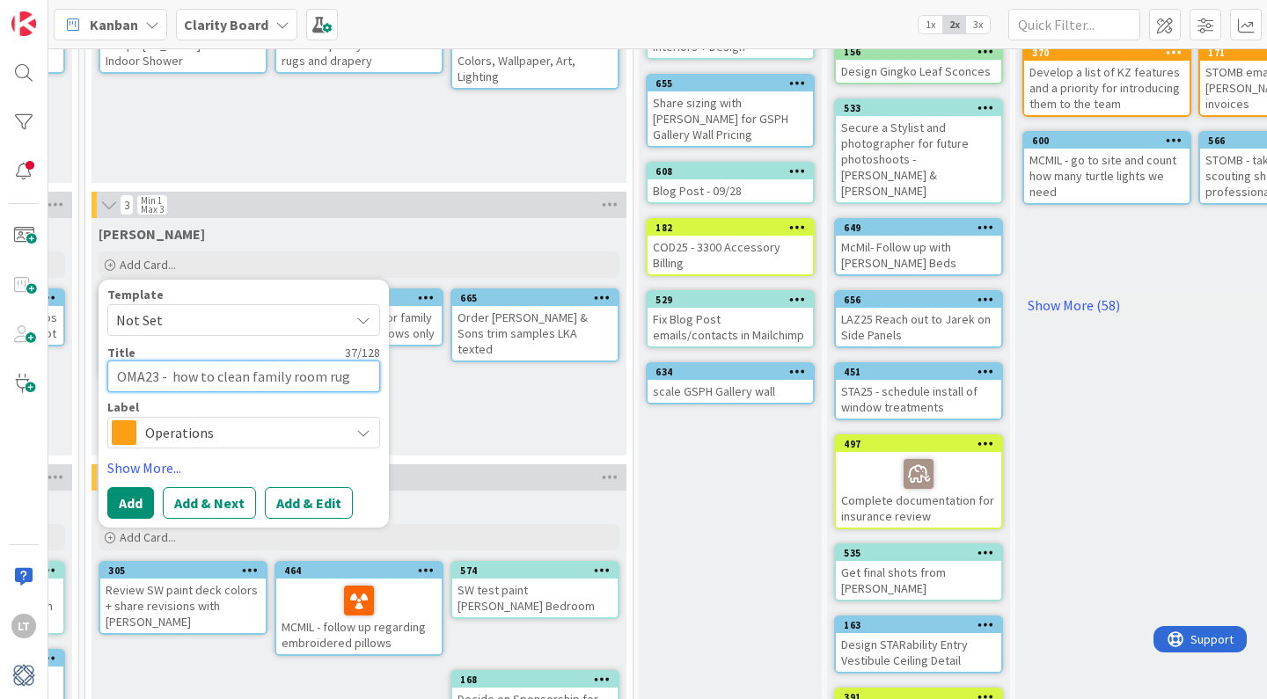
type textarea "x"
type textarea "OMA23 - g how to clean family room rug"
type textarea "x"
type textarea "OMA23 - ge how to clean family room rug"
type textarea "x"
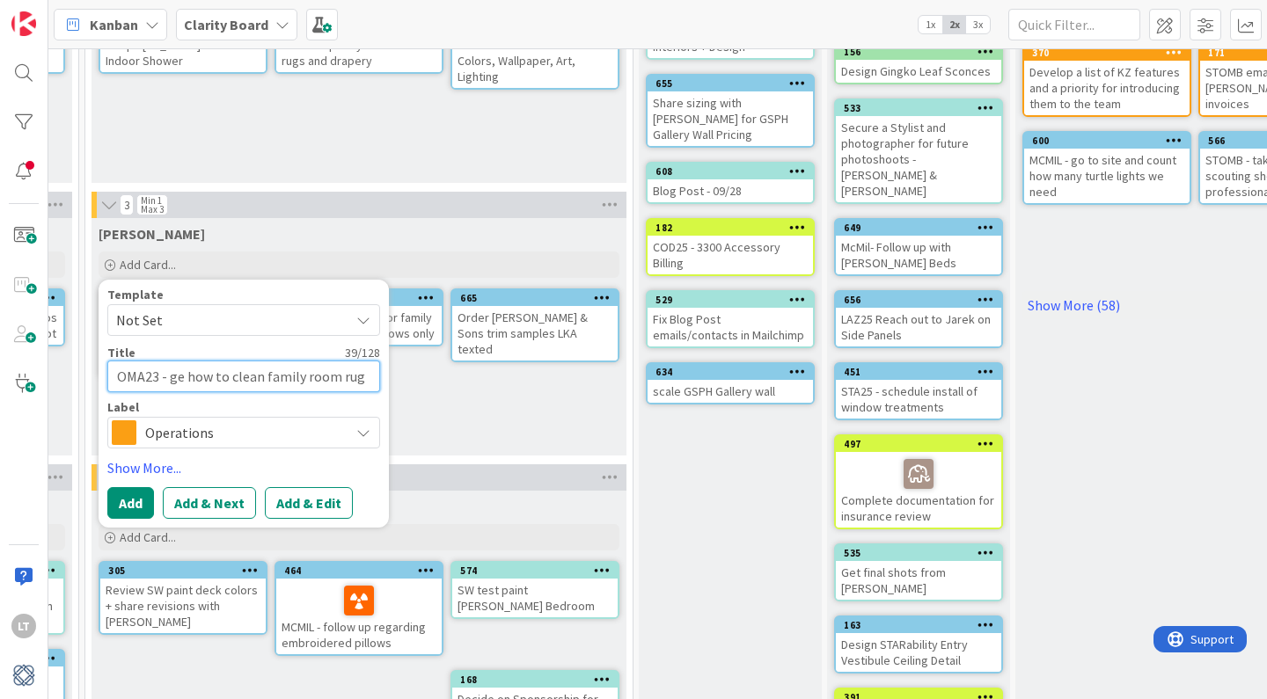
type textarea "OMA23 - ges how to clean family room rug"
type textarea "x"
type textarea "OMA23 - ge how to clean family room rug"
type textarea "x"
type textarea "OMA23 - get how to clean family room rug"
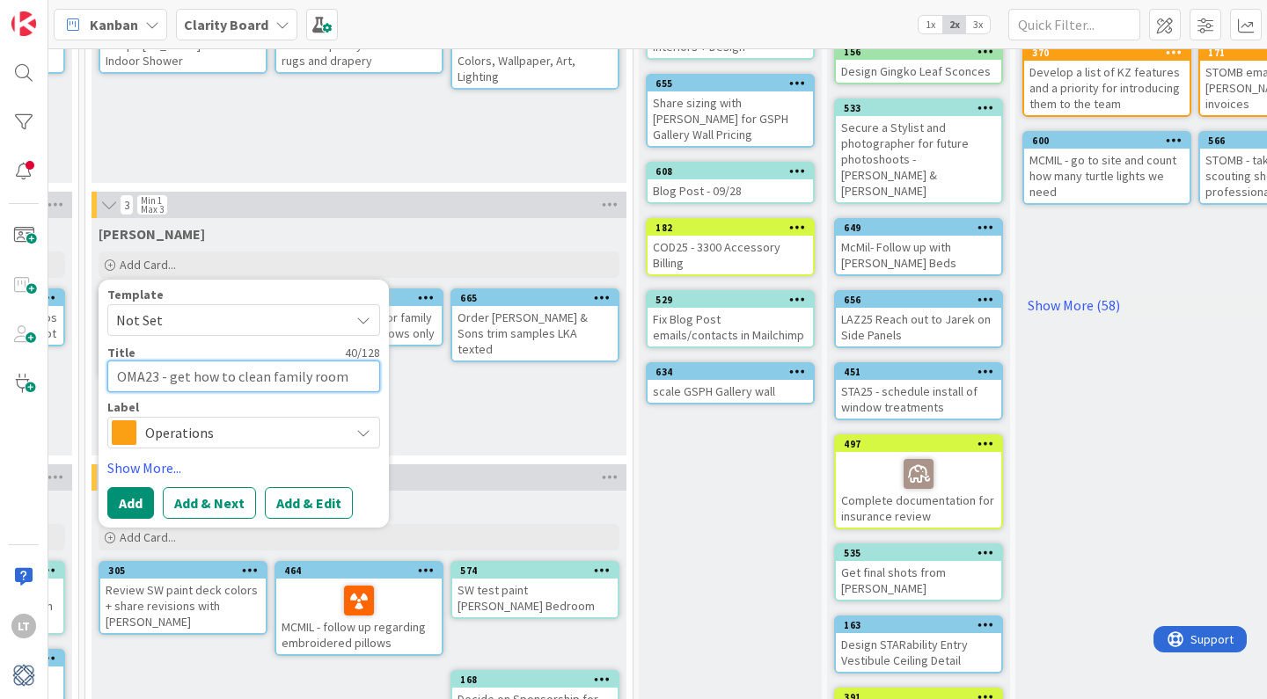
type textarea "x"
type textarea "OMA23 - get how to clean family room rug"
type textarea "x"
type textarea "OMA23 - get s how to clean family room rug"
type textarea "x"
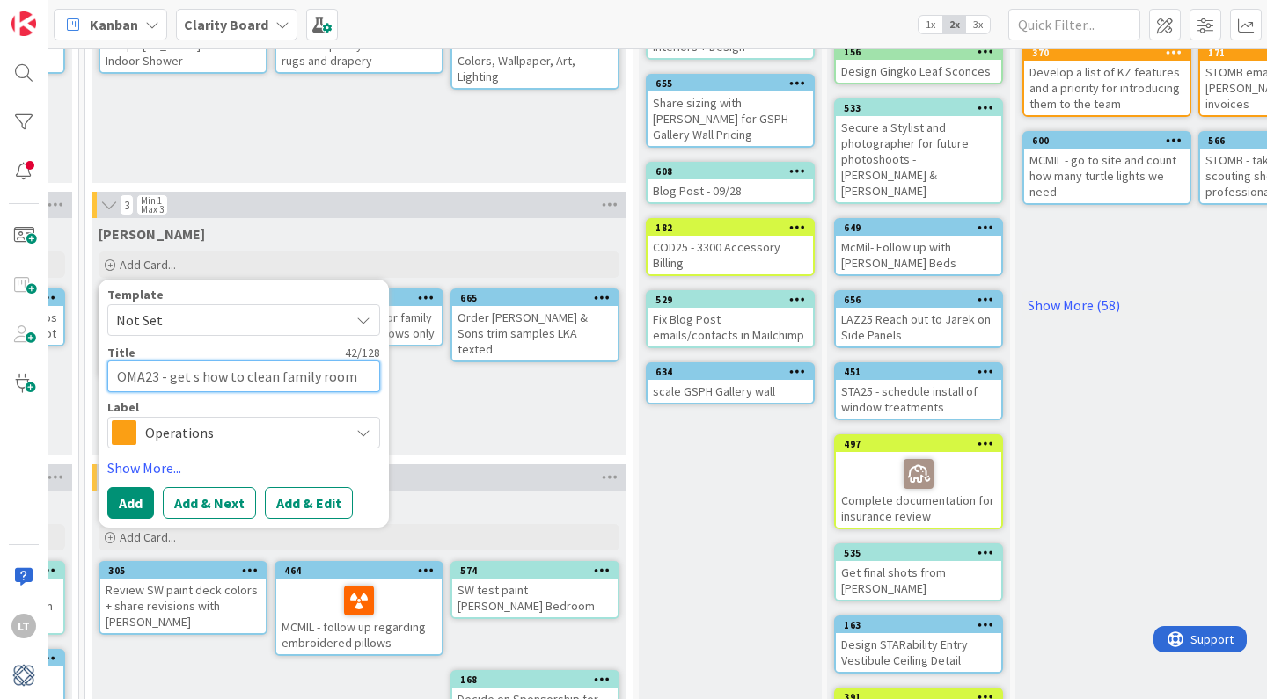
type textarea "OMA23 - get sp how to clean family room rug"
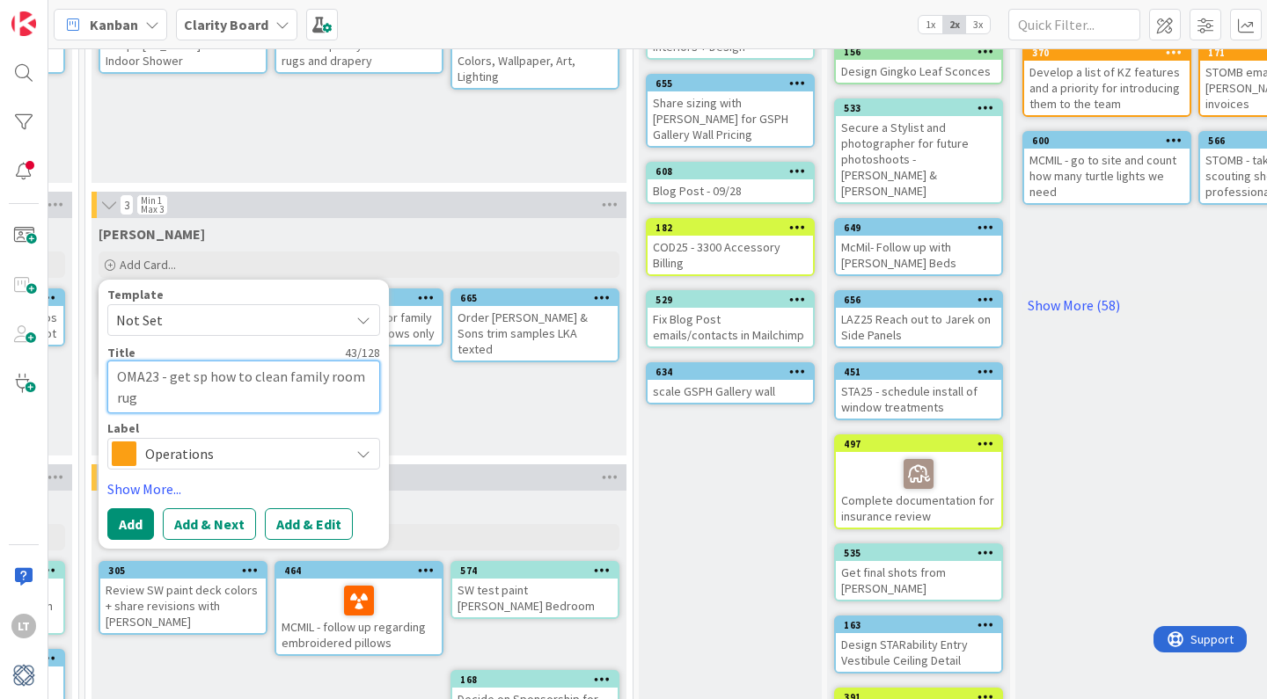
type textarea "x"
type textarea "OMA23 - get spe how to clean family room rug"
type textarea "x"
type textarea "OMA23 - get spec how to clean family room rug"
type textarea "x"
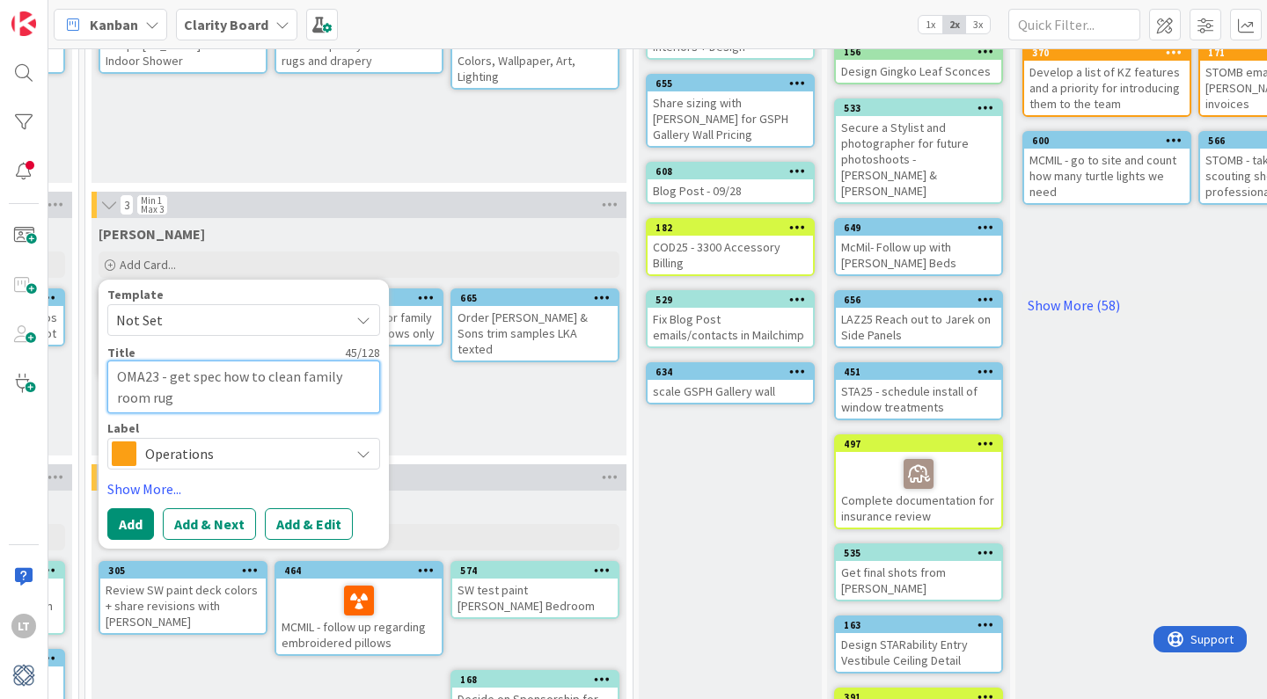
type textarea "OMA23 - get specs how to clean family room rug"
type textarea "x"
type textarea "OMA23 - get specs how to clean family room rug"
type textarea "x"
type textarea "OMA23 - get specs o how to clean family room rug"
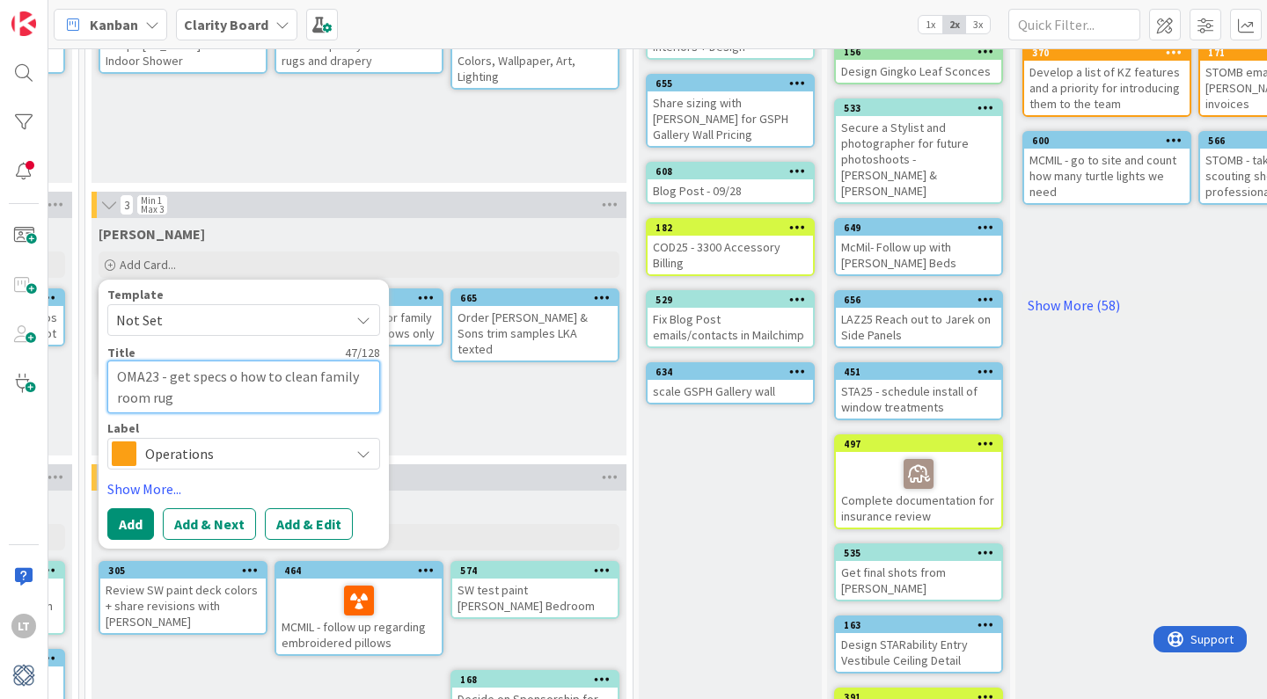
type textarea "x"
type textarea "OMA23 - get specs on how to clean family room rug"
click at [231, 451] on span "Operations" at bounding box center [242, 454] width 195 height 25
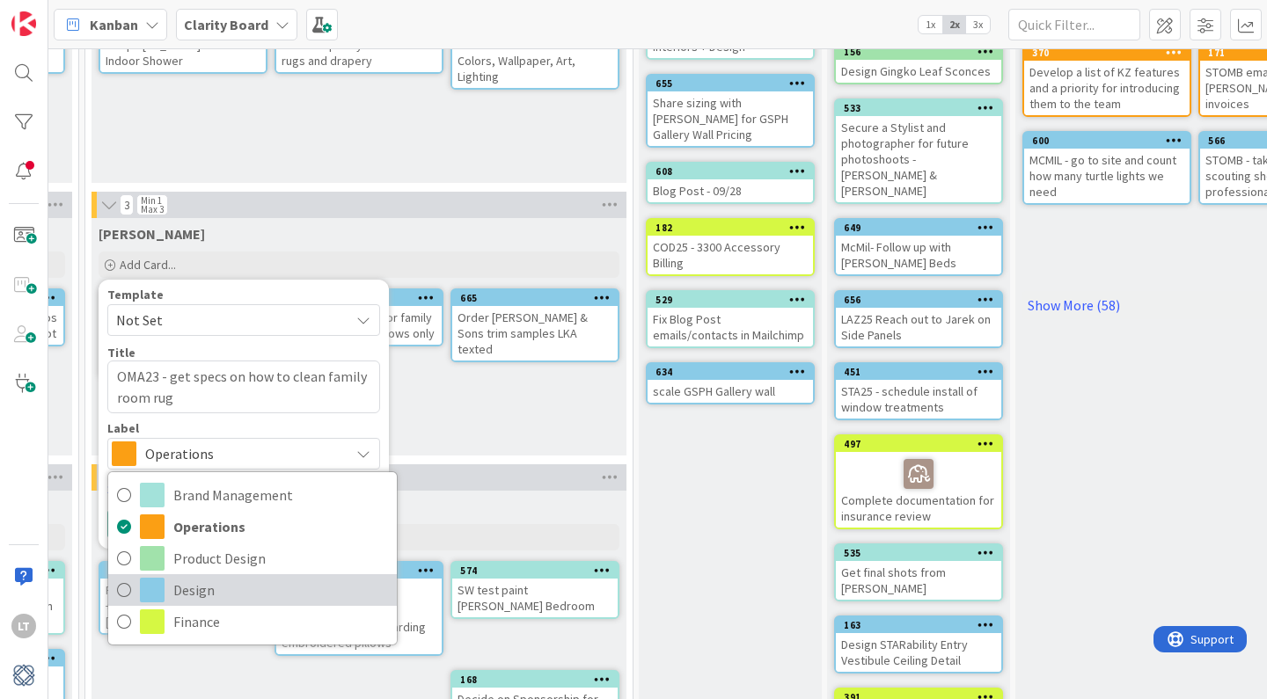
click at [211, 584] on span "Design" at bounding box center [280, 590] width 215 height 26
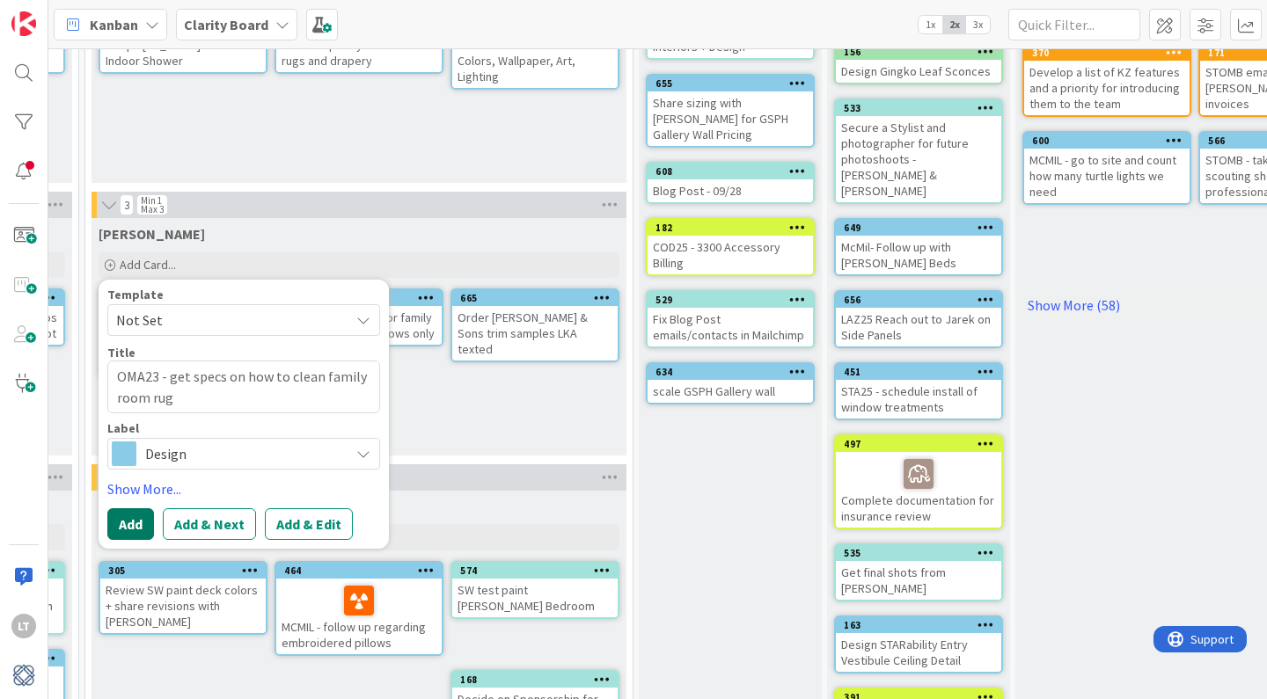
click at [135, 523] on button "Add" at bounding box center [130, 524] width 47 height 32
type textarea "x"
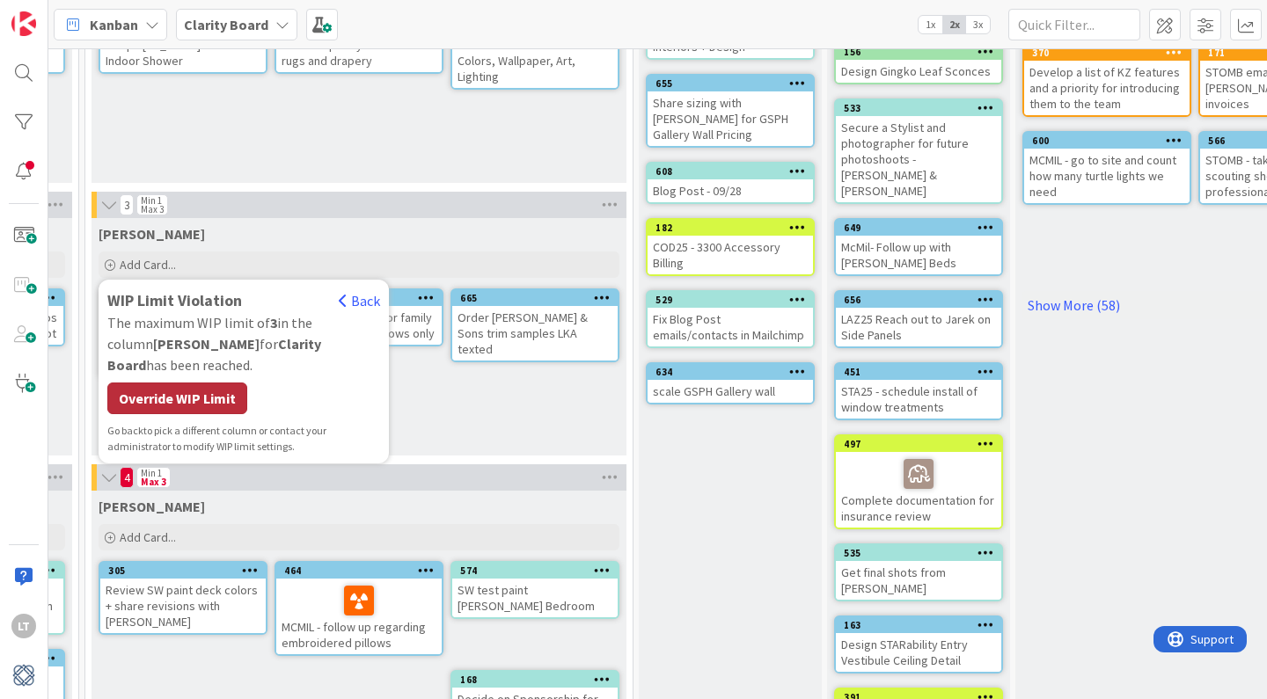
click at [236, 383] on div "Override WIP Limit" at bounding box center [177, 399] width 140 height 32
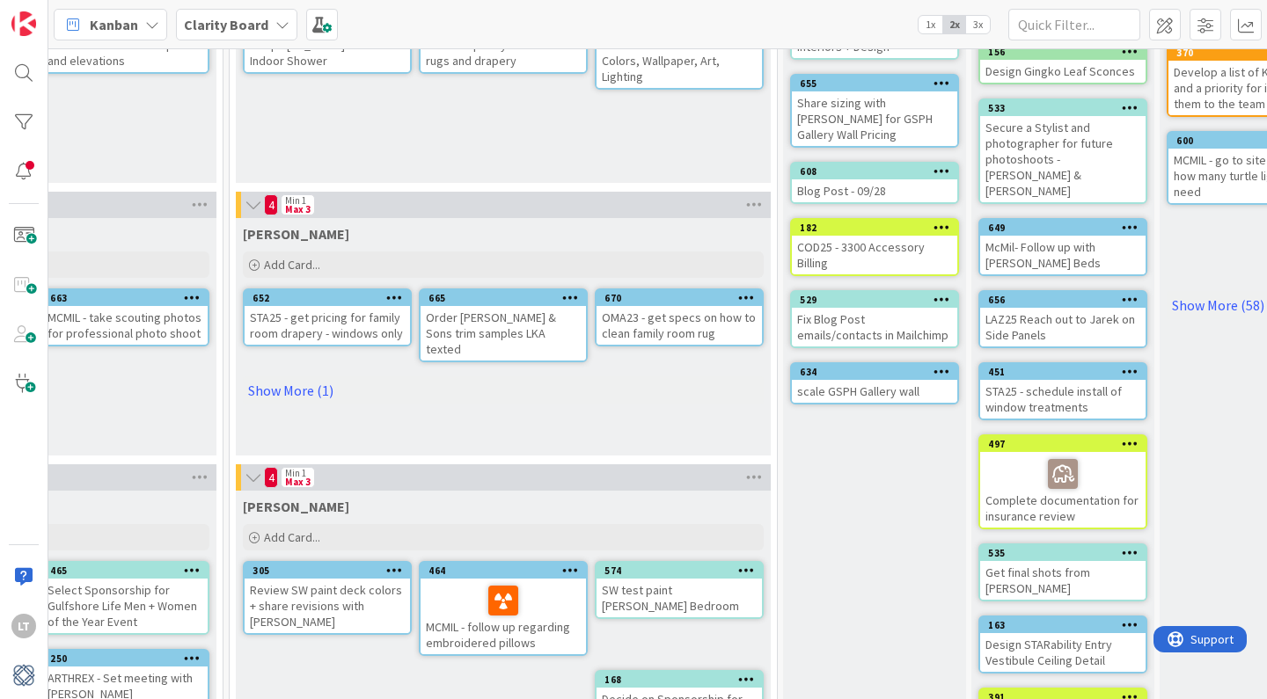
scroll to position [216, 1299]
click at [308, 377] on link "Show More (1)" at bounding box center [504, 391] width 521 height 28
